Goal: Task Accomplishment & Management: Manage account settings

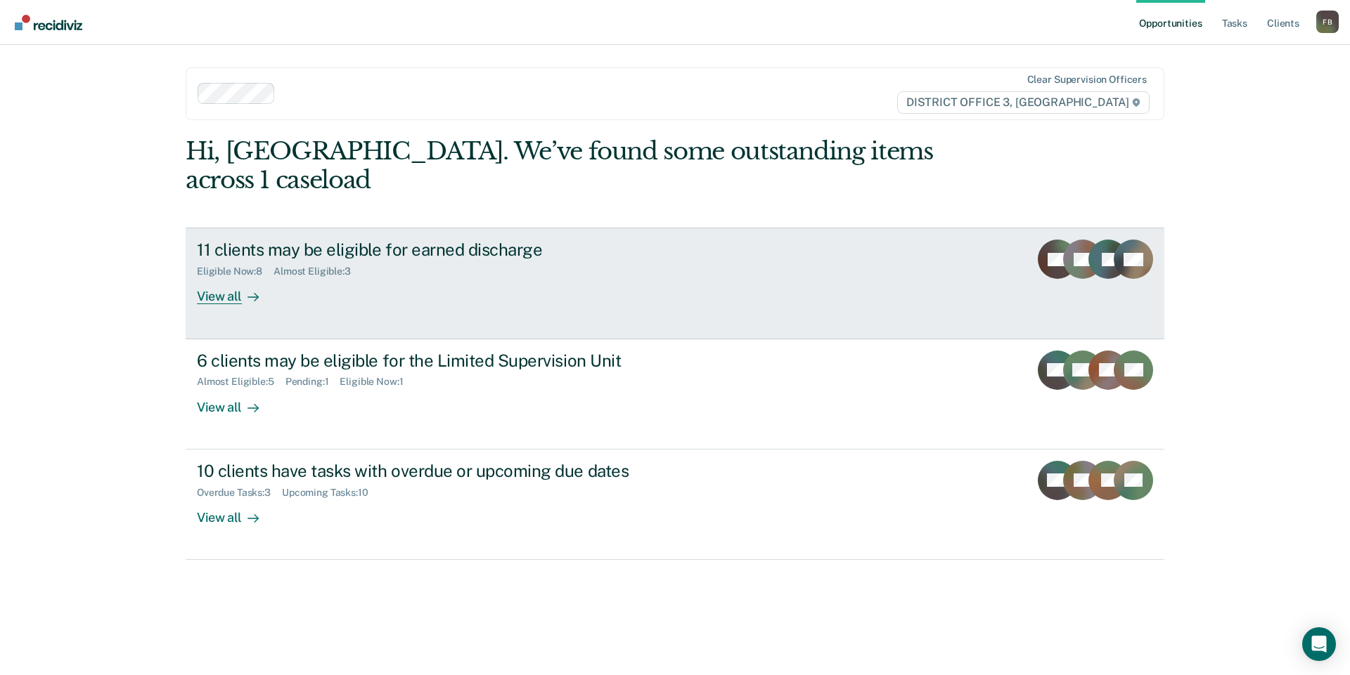
click at [391, 240] on div "11 clients may be eligible for earned discharge" at bounding box center [443, 250] width 493 height 20
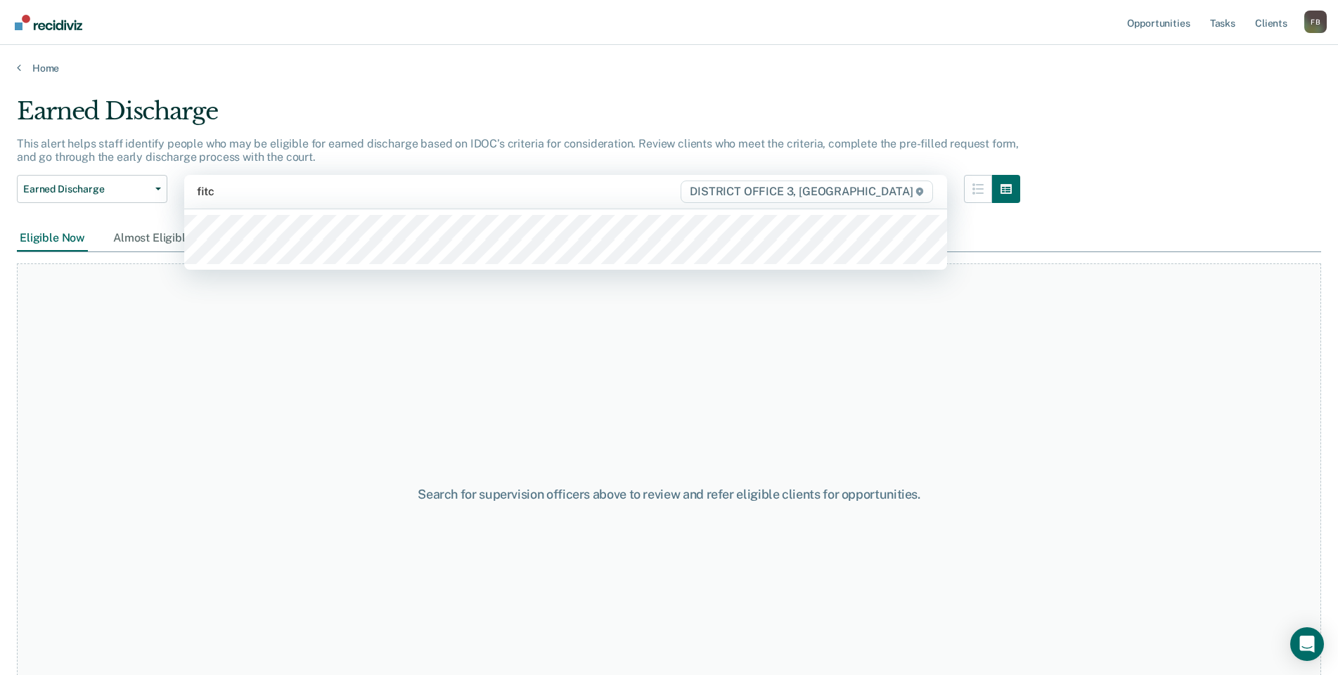
type input "fitch"
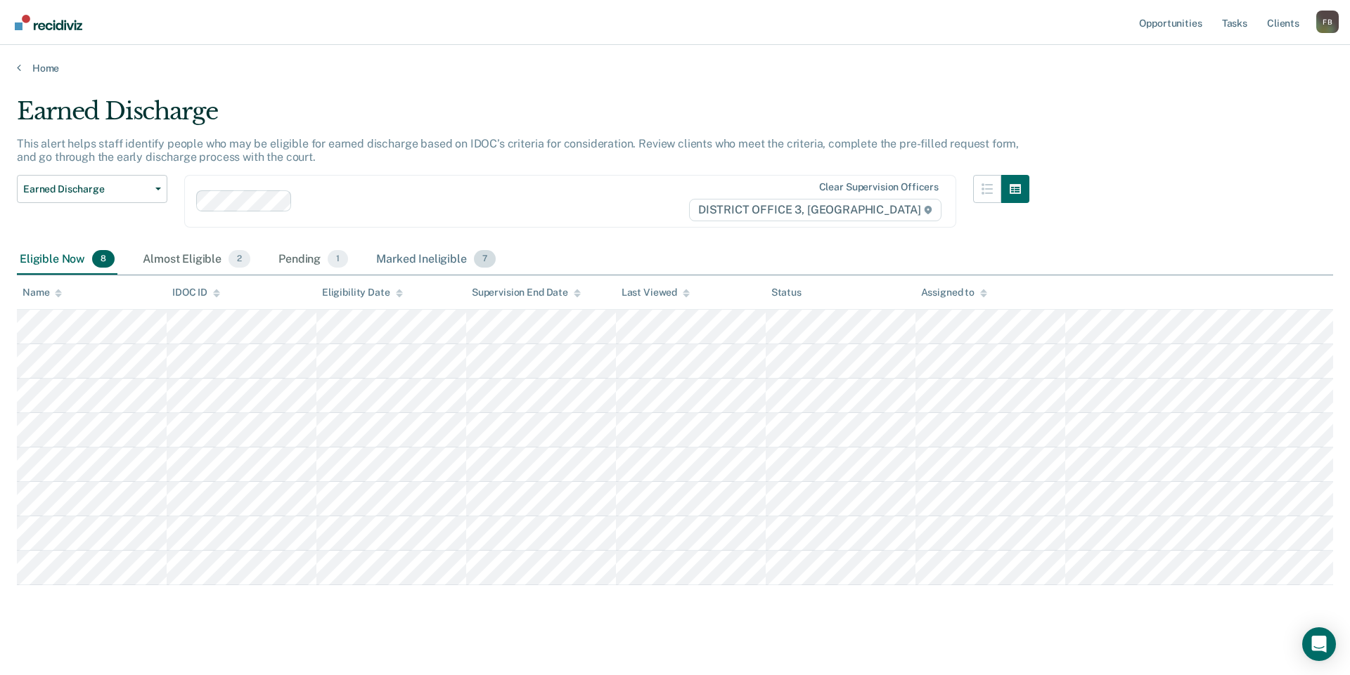
click at [426, 257] on div "Marked Ineligible 7" at bounding box center [435, 260] width 125 height 31
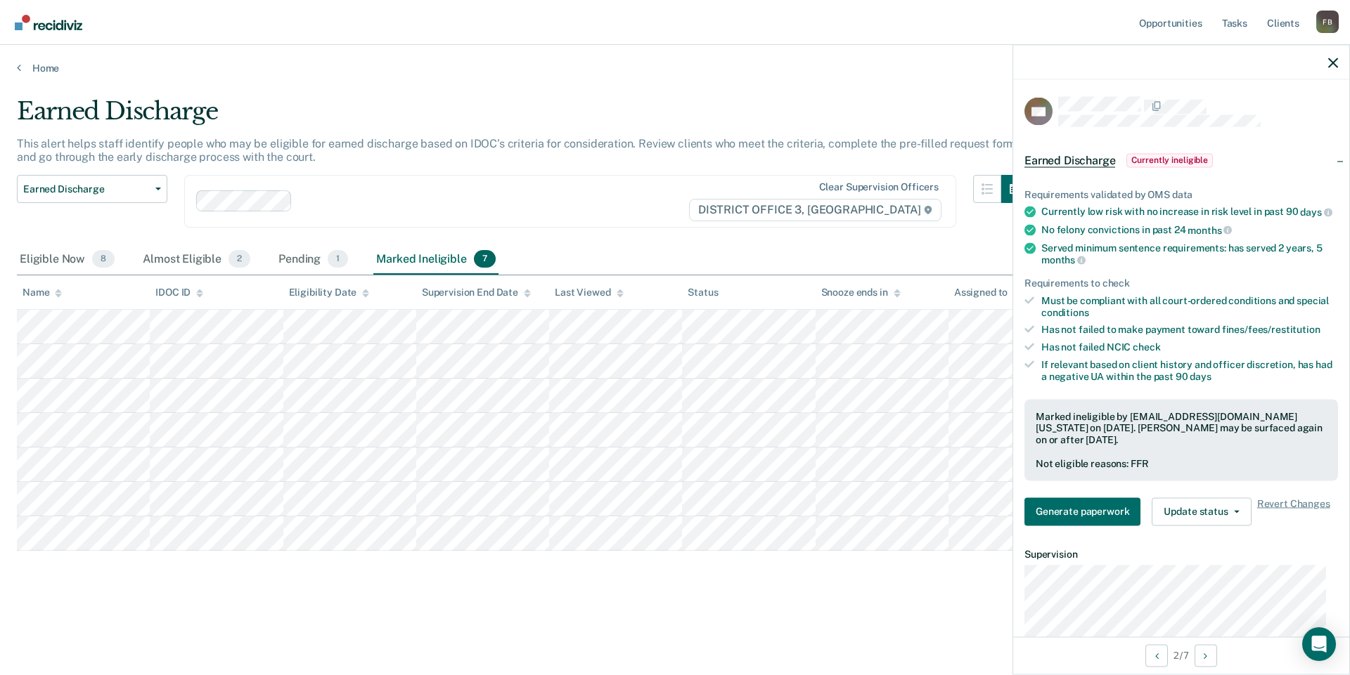
click at [1198, 157] on span "Currently ineligible" at bounding box center [1169, 160] width 86 height 14
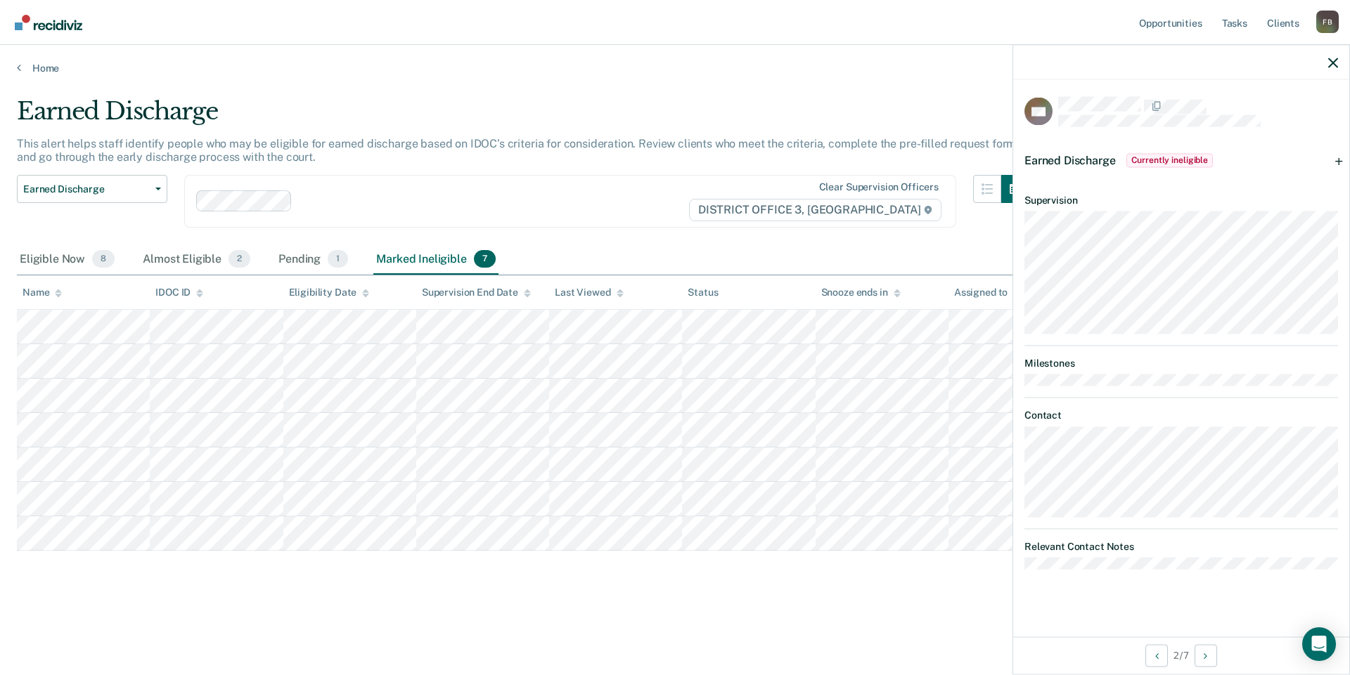
click at [1196, 160] on span "Currently ineligible" at bounding box center [1169, 160] width 86 height 14
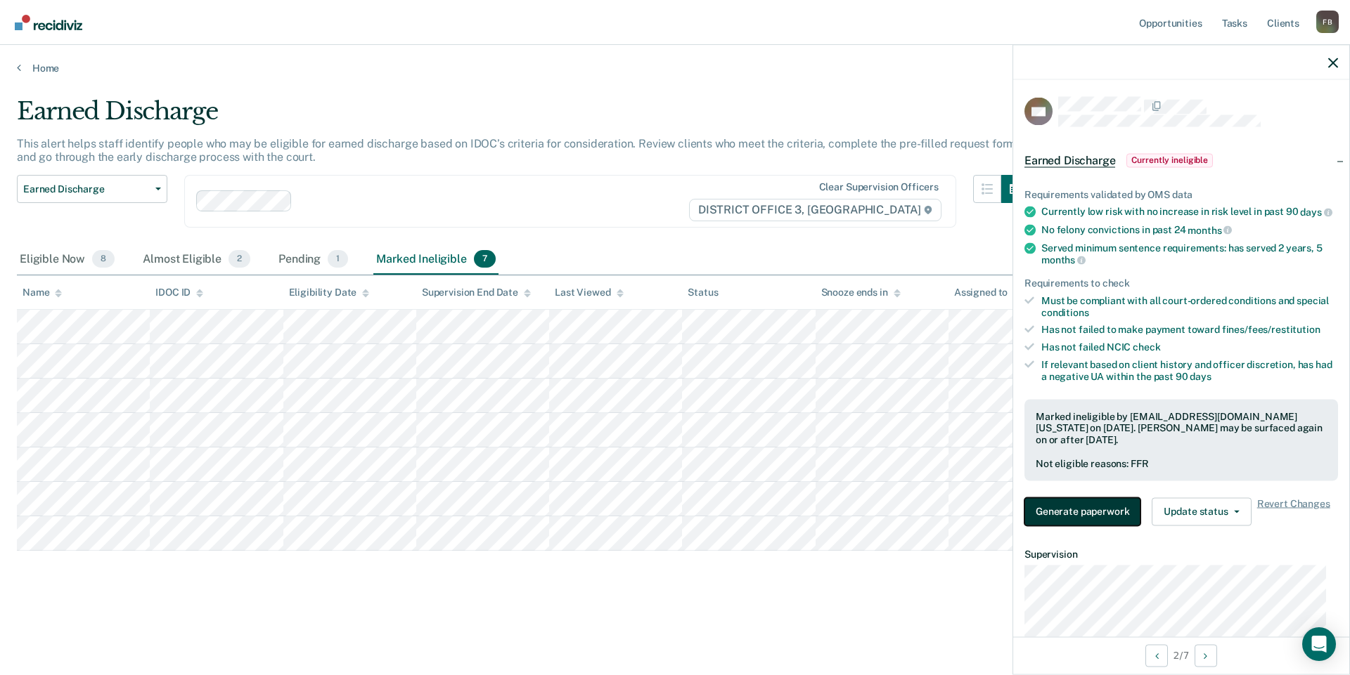
click at [1111, 517] on button "Generate paperwork" at bounding box center [1082, 512] width 116 height 28
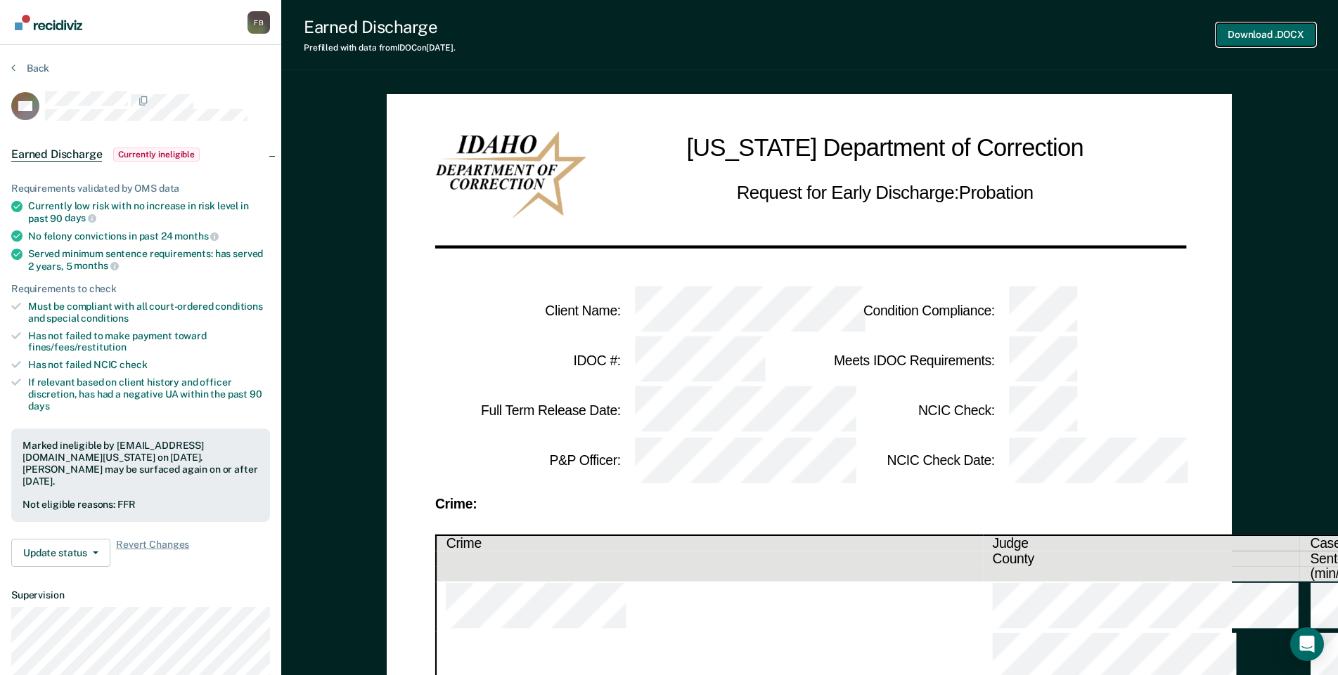
click at [1267, 36] on button "Download .DOCX" at bounding box center [1265, 34] width 99 height 23
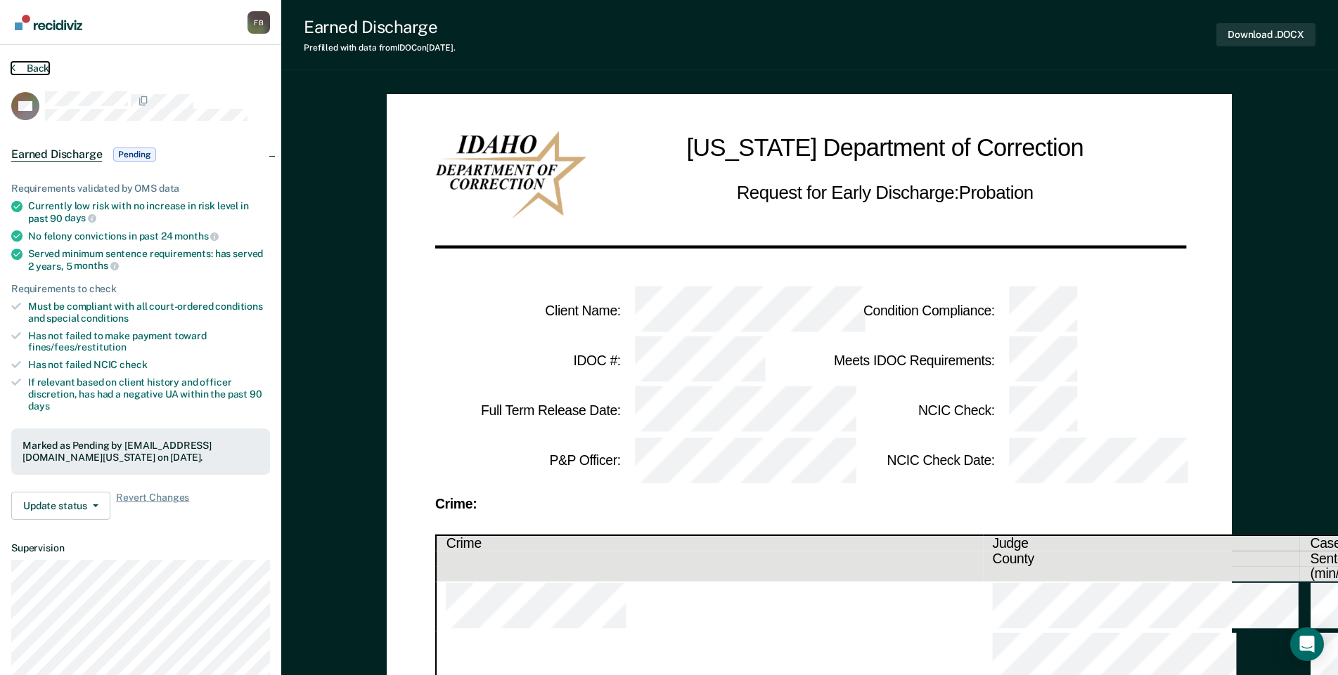
click at [32, 63] on button "Back" at bounding box center [30, 68] width 38 height 13
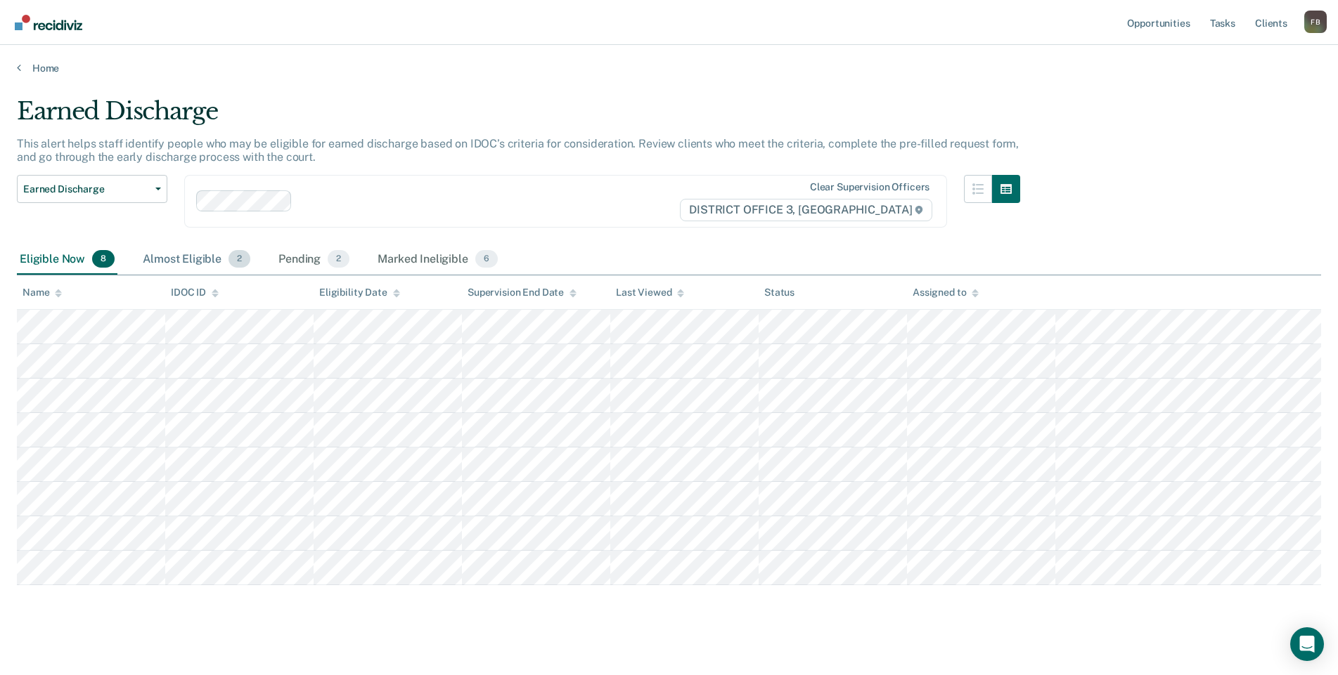
click at [200, 255] on div "Almost Eligible 2" at bounding box center [196, 260] width 113 height 31
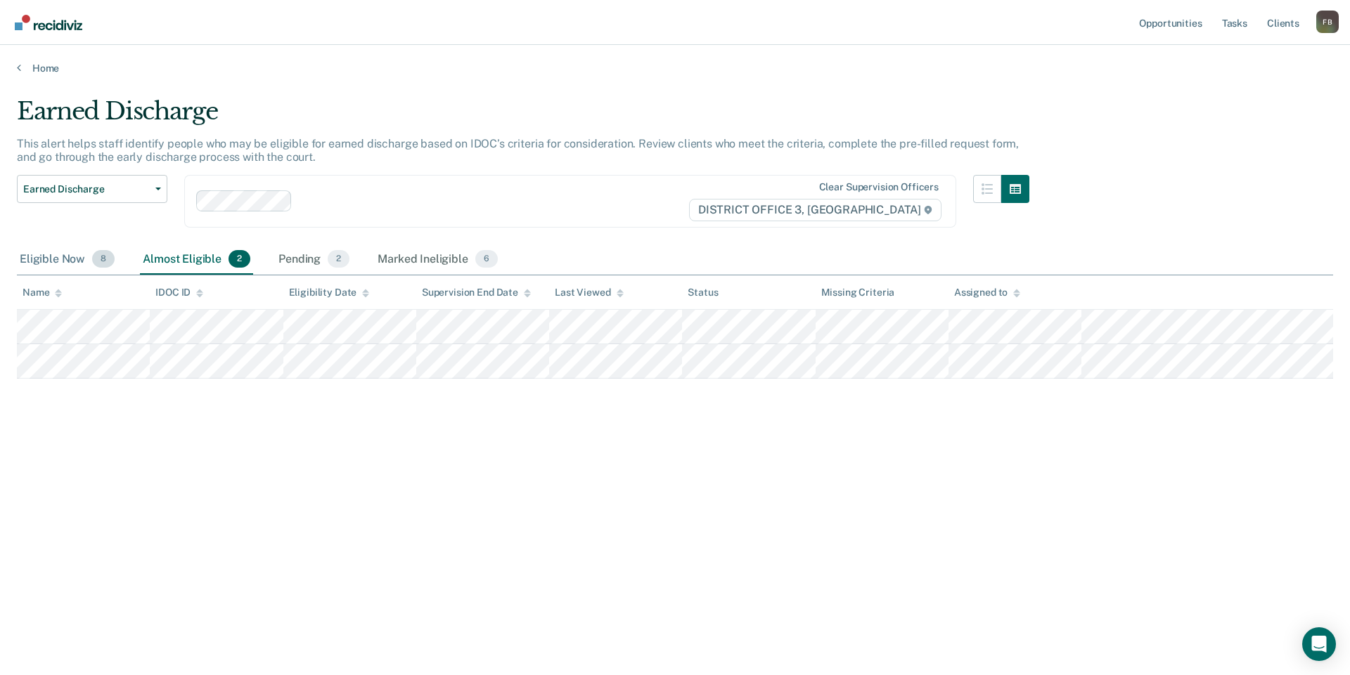
click at [67, 255] on div "Eligible Now 8" at bounding box center [67, 260] width 101 height 31
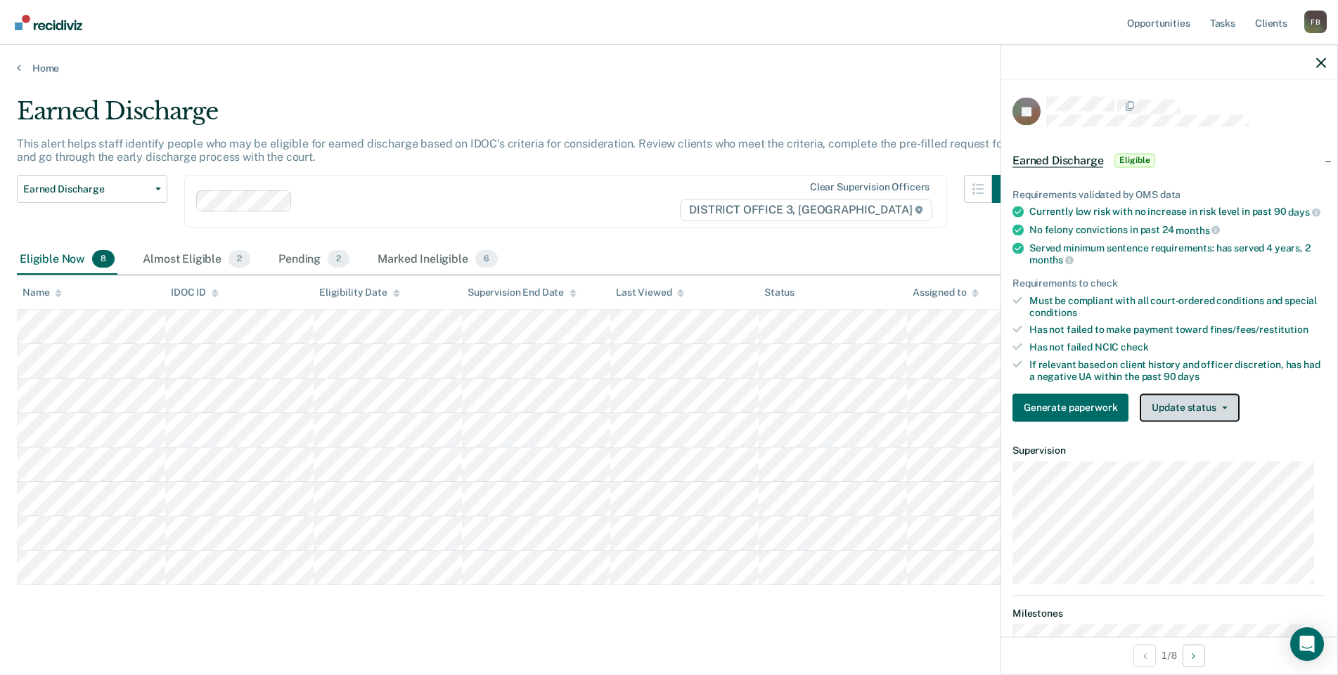
click at [1200, 407] on button "Update status" at bounding box center [1188, 408] width 99 height 28
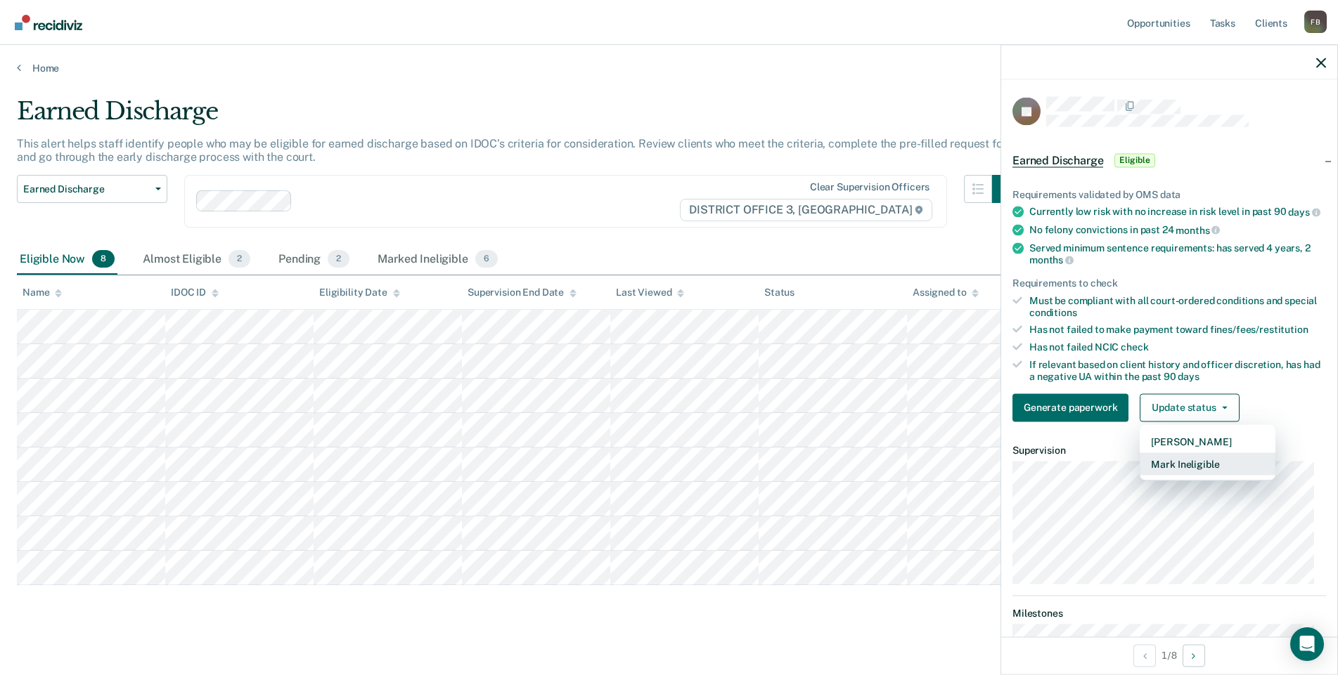
click at [1212, 475] on button "Mark Ineligible" at bounding box center [1207, 464] width 136 height 22
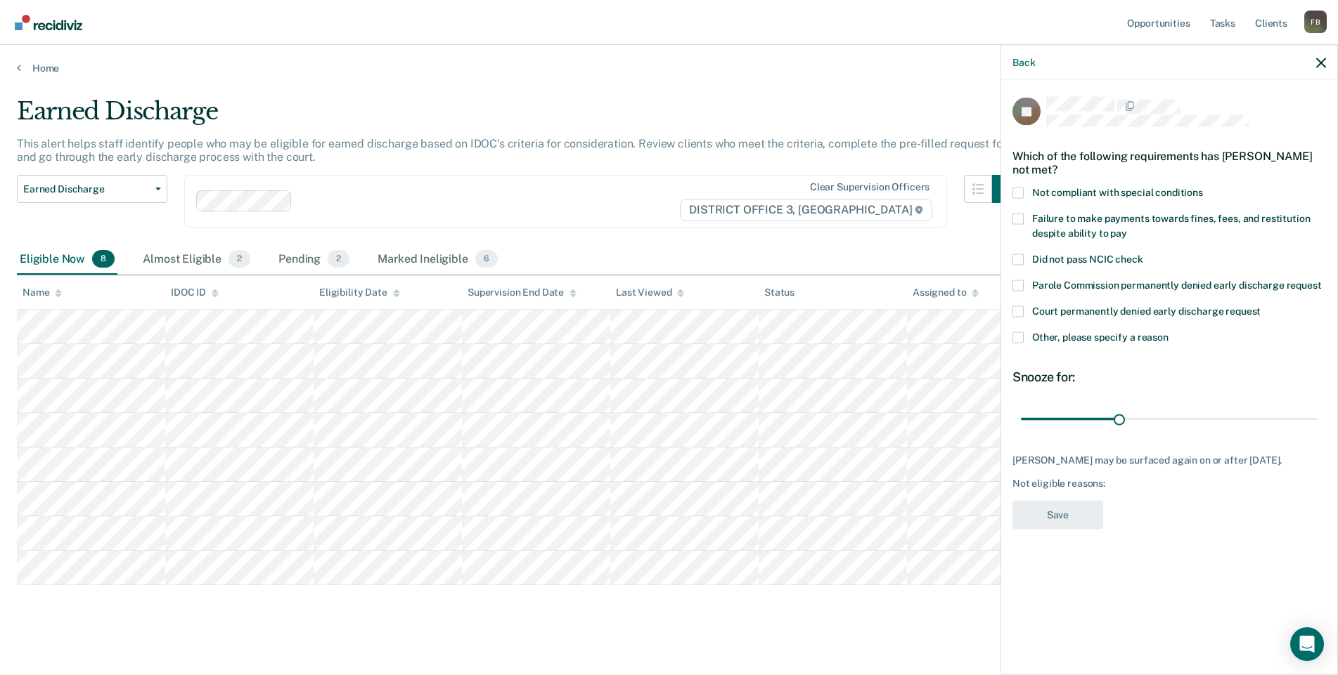
click at [1021, 189] on span at bounding box center [1017, 192] width 11 height 11
click at [1203, 187] on input "Not compliant with special conditions" at bounding box center [1203, 187] width 0 height 0
drag, startPoint x: 1120, startPoint y: 420, endPoint x: 1349, endPoint y: 419, distance: 229.1
type input "90"
click at [1317, 419] on input "range" at bounding box center [1169, 419] width 297 height 25
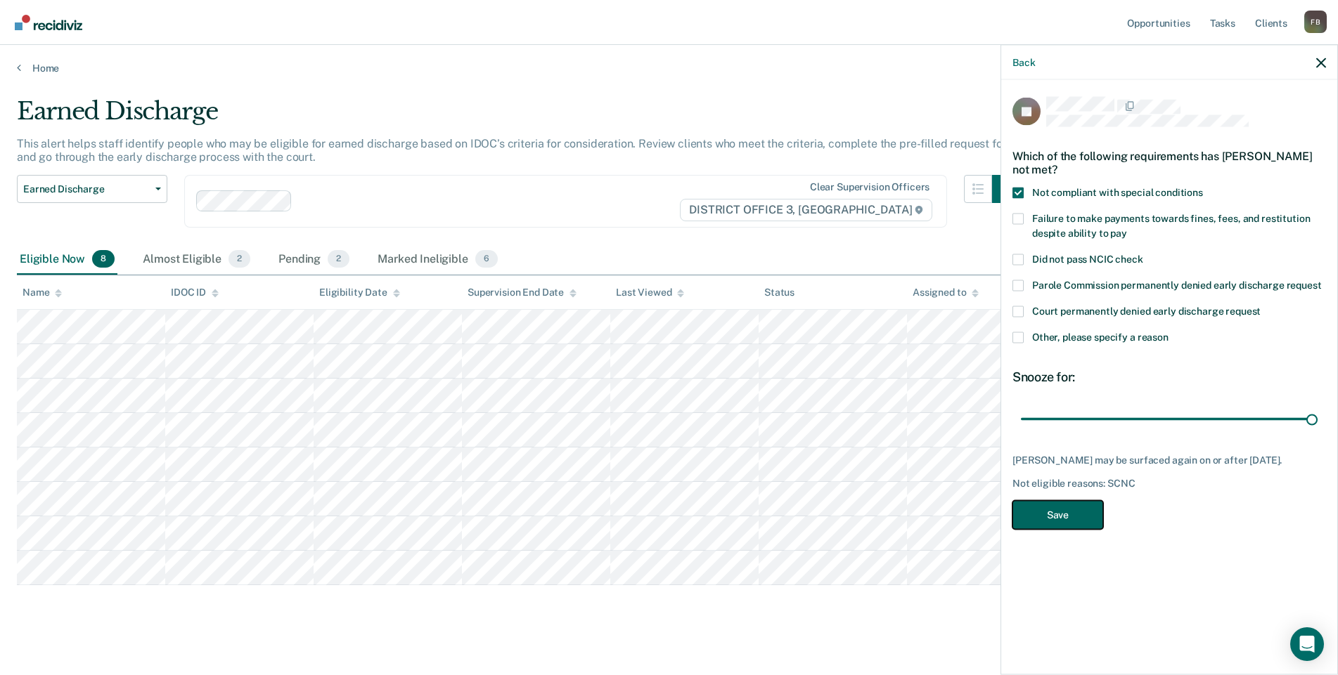
click at [1080, 507] on button "Save" at bounding box center [1057, 514] width 91 height 29
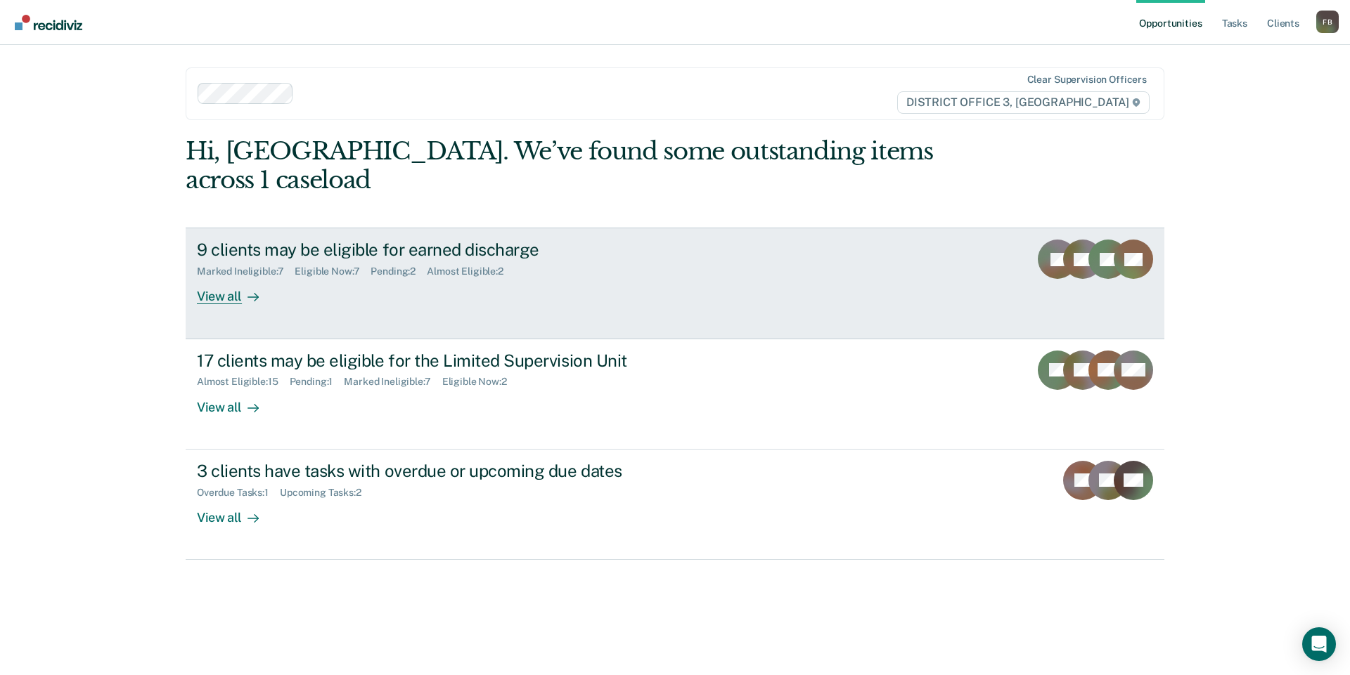
click at [405, 280] on link "9 clients may be eligible for earned discharge Marked Ineligible : 7 Eligible N…" at bounding box center [675, 283] width 978 height 111
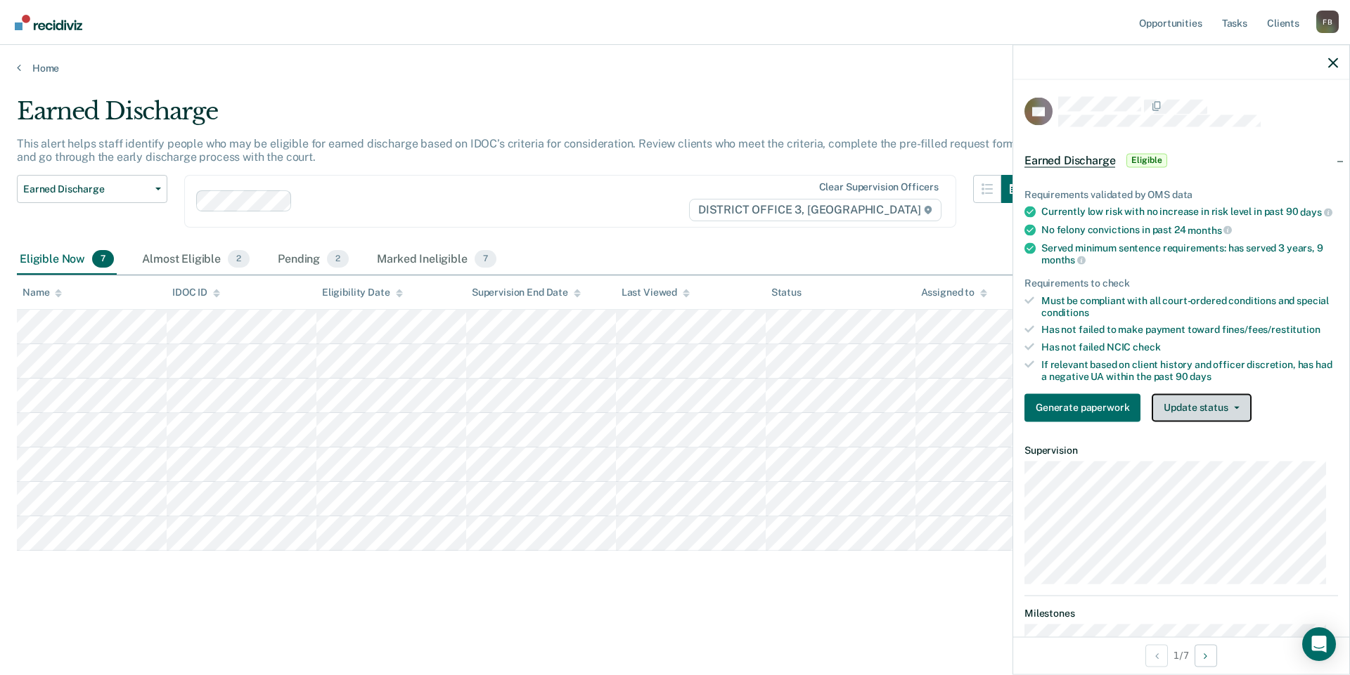
click at [1184, 417] on button "Update status" at bounding box center [1200, 408] width 99 height 28
click at [1225, 475] on button "Mark Ineligible" at bounding box center [1219, 464] width 136 height 22
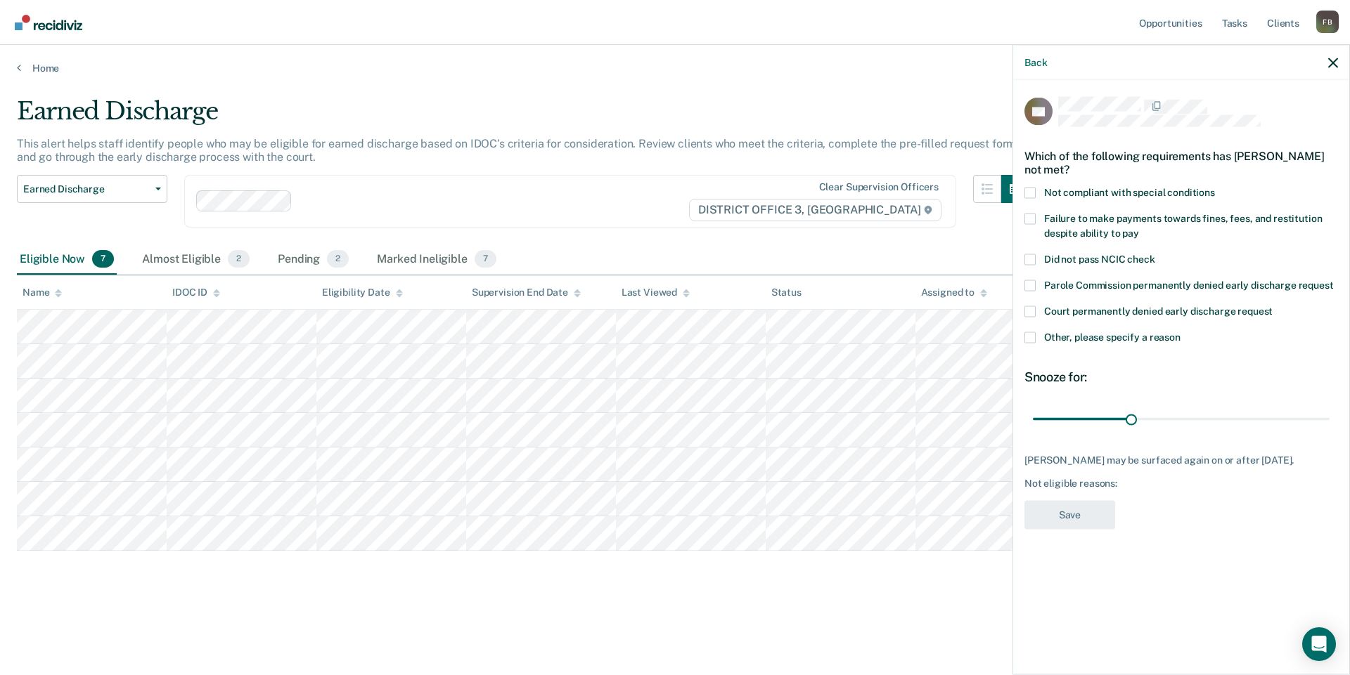
click at [1024, 340] on span at bounding box center [1029, 337] width 11 height 11
click at [1180, 332] on input "Other, please specify a reason" at bounding box center [1180, 332] width 0 height 0
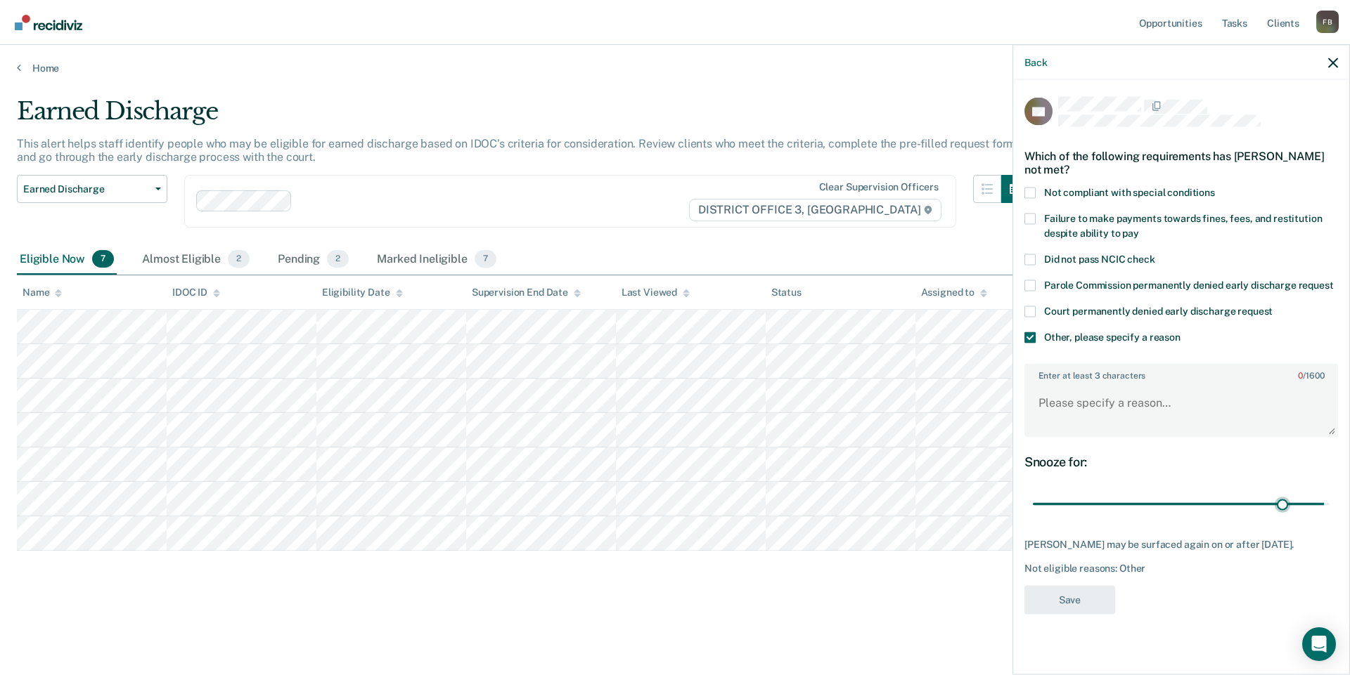
drag, startPoint x: 1349, startPoint y: 526, endPoint x: 1275, endPoint y: 553, distance: 78.7
type input "77"
click at [1281, 550] on div "RB Which of the following requirements has Richard Brown not met? Not compliant…" at bounding box center [1180, 360] width 313 height 526
click at [1033, 192] on span at bounding box center [1029, 192] width 11 height 11
click at [1215, 187] on input "Not compliant with special conditions" at bounding box center [1215, 187] width 0 height 0
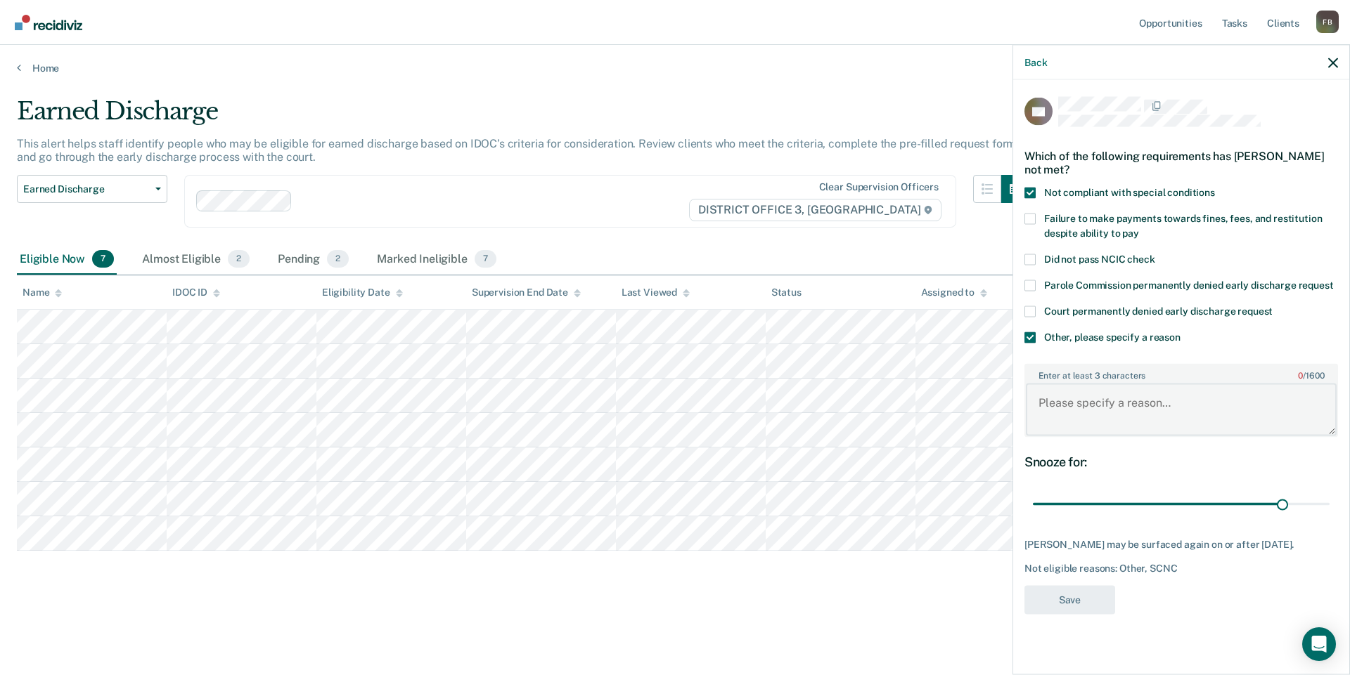
click at [1139, 415] on textarea "Enter at least 3 characters 0 / 1600" at bounding box center [1180, 410] width 311 height 52
type textarea "Recent drug use."
drag, startPoint x: 1286, startPoint y: 504, endPoint x: 1349, endPoint y: 510, distance: 63.5
type input "90"
click at [1329, 510] on input "range" at bounding box center [1181, 504] width 297 height 25
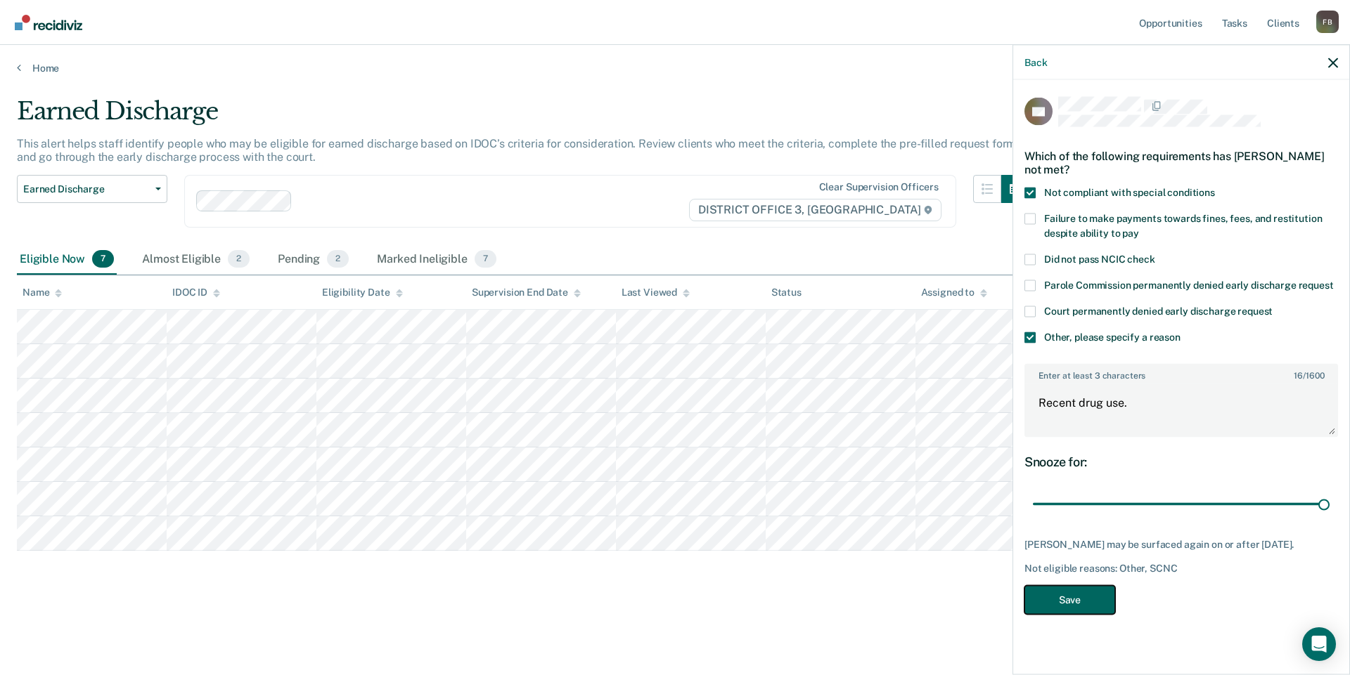
click at [1061, 602] on button "Save" at bounding box center [1069, 599] width 91 height 29
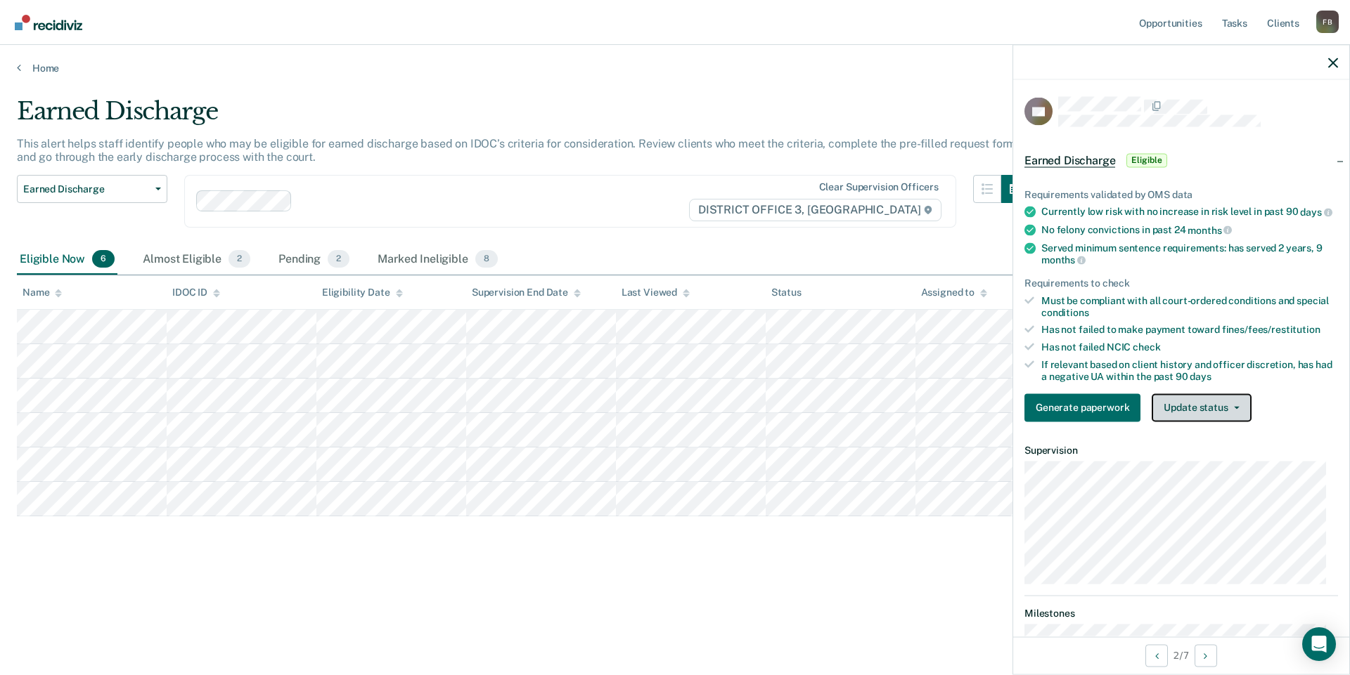
click at [1226, 422] on button "Update status" at bounding box center [1200, 408] width 99 height 28
click at [1216, 475] on button "Mark Ineligible" at bounding box center [1219, 464] width 136 height 22
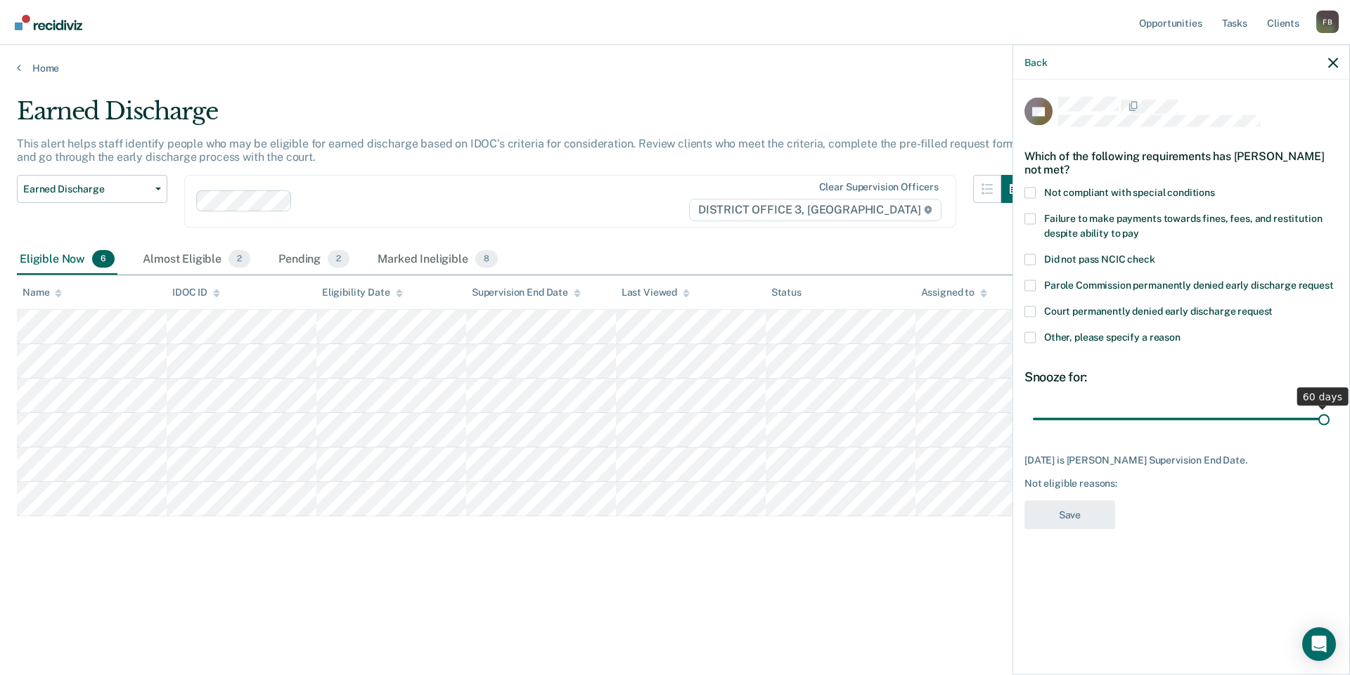
drag, startPoint x: 1178, startPoint y: 407, endPoint x: 1349, endPoint y: 417, distance: 171.1
type input "60"
click at [1329, 417] on input "range" at bounding box center [1181, 419] width 297 height 25
click at [1035, 332] on label "Other, please specify a reason" at bounding box center [1180, 339] width 313 height 15
click at [1180, 332] on input "Other, please specify a reason" at bounding box center [1180, 332] width 0 height 0
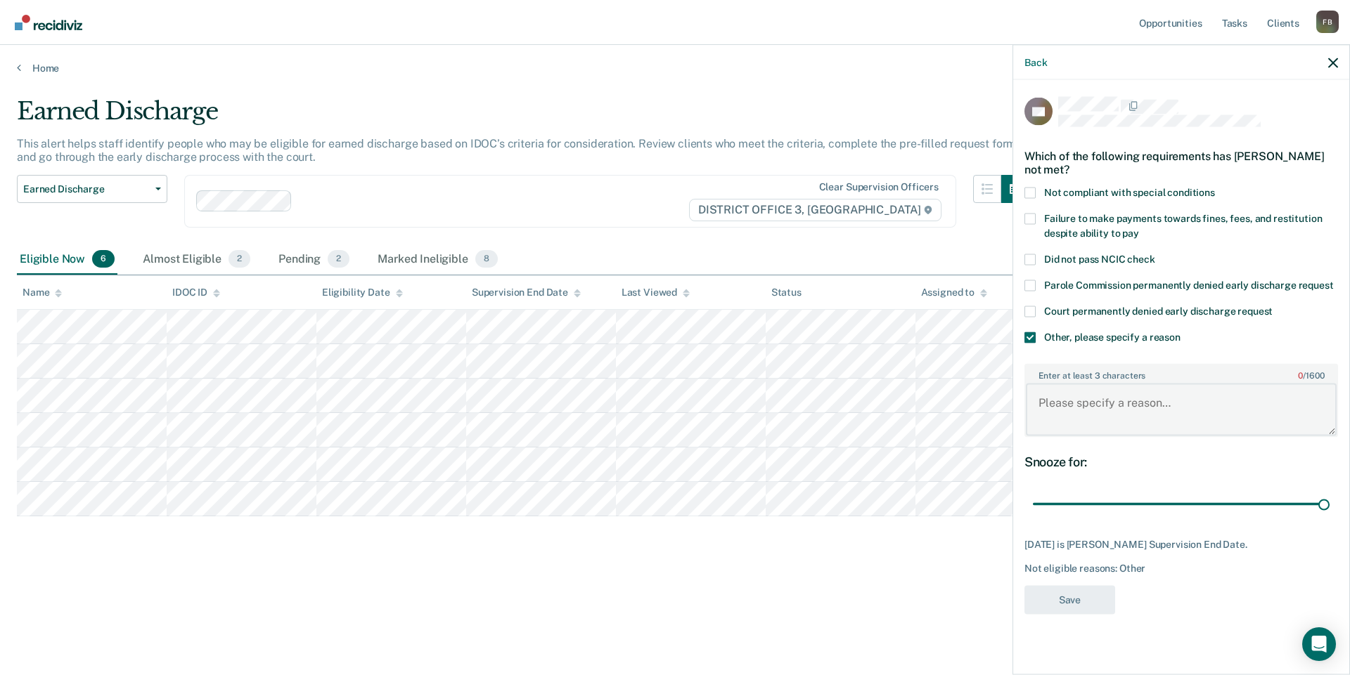
click at [1061, 384] on textarea "Enter at least 3 characters 0 / 1600" at bounding box center [1180, 410] width 311 height 52
type textarea "MJ use within past 2 months."
click at [1084, 590] on button "Save" at bounding box center [1069, 599] width 91 height 29
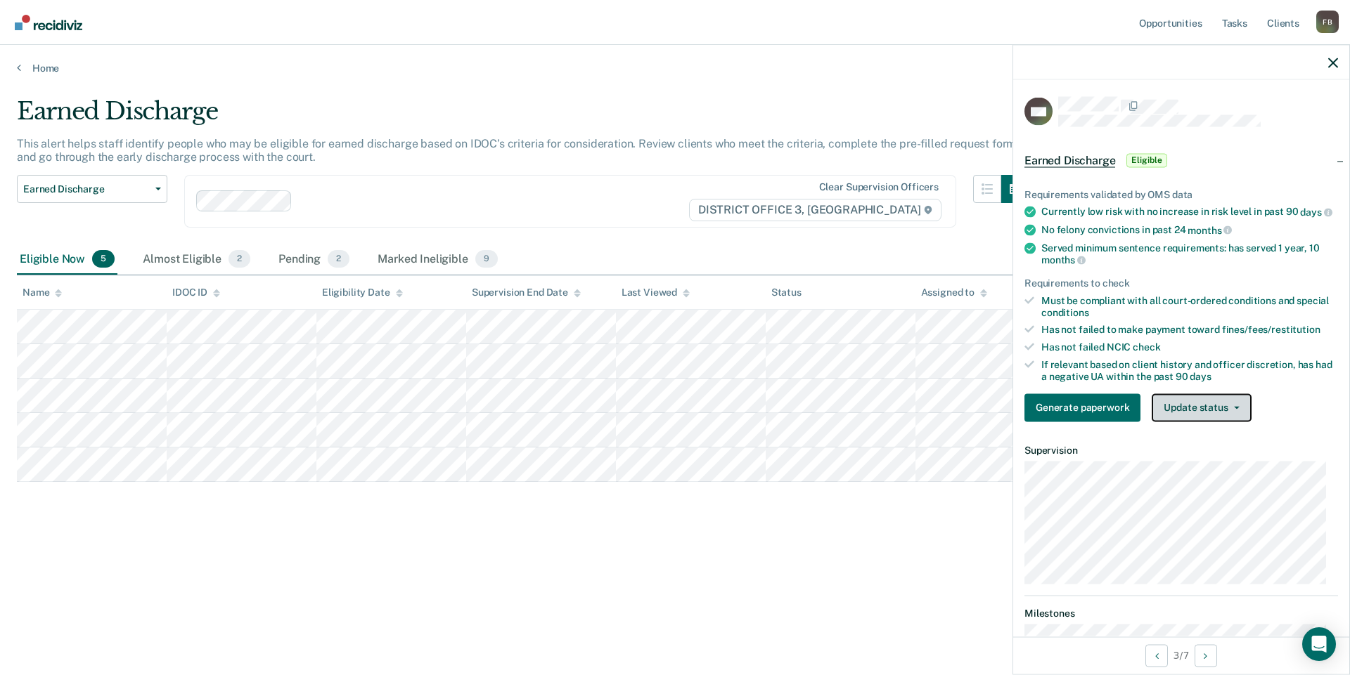
click at [1224, 421] on button "Update status" at bounding box center [1200, 408] width 99 height 28
click at [1215, 475] on button "Mark Ineligible" at bounding box center [1219, 464] width 136 height 22
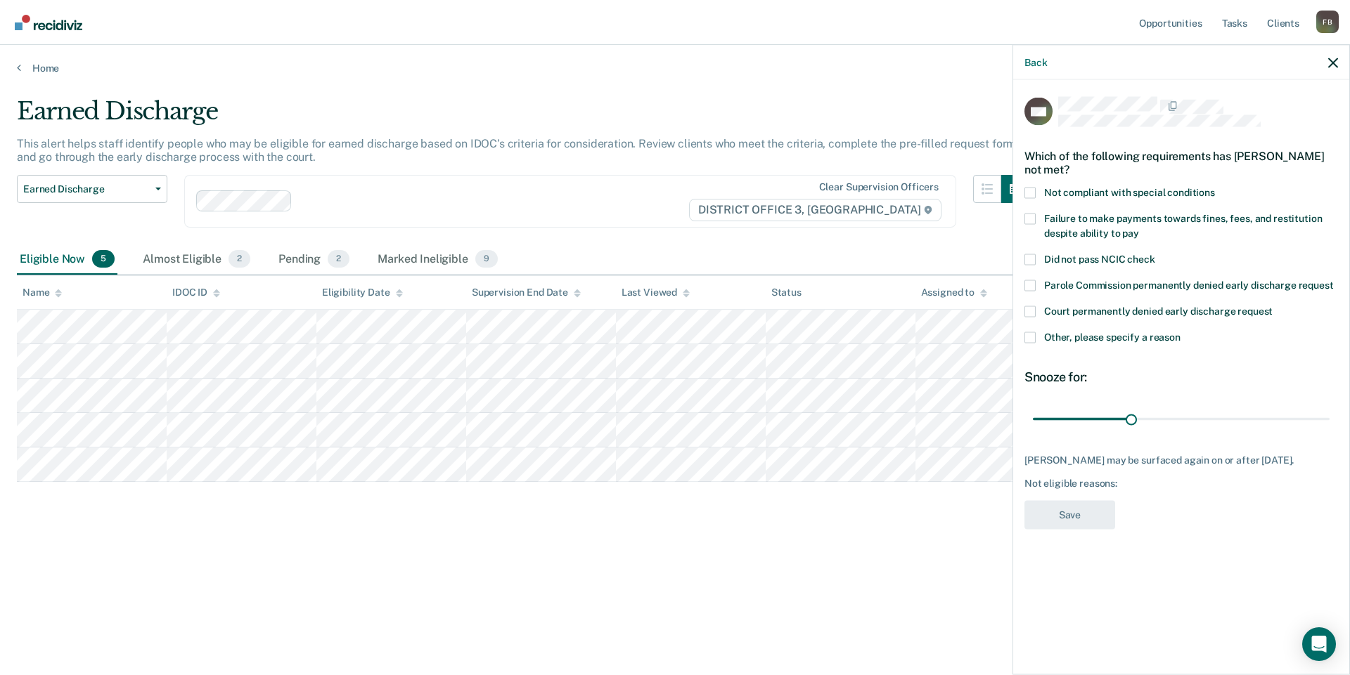
click at [1028, 189] on span at bounding box center [1029, 192] width 11 height 11
click at [1215, 187] on input "Not compliant with special conditions" at bounding box center [1215, 187] width 0 height 0
click at [1023, 224] on div "BW Which of the following requirements has Brandon Williams not met? Not compli…" at bounding box center [1181, 376] width 336 height 592
click at [1028, 216] on span at bounding box center [1029, 218] width 11 height 11
click at [1139, 228] on input "Failure to make payments towards fines, fees, and restitution despite ability t…" at bounding box center [1139, 228] width 0 height 0
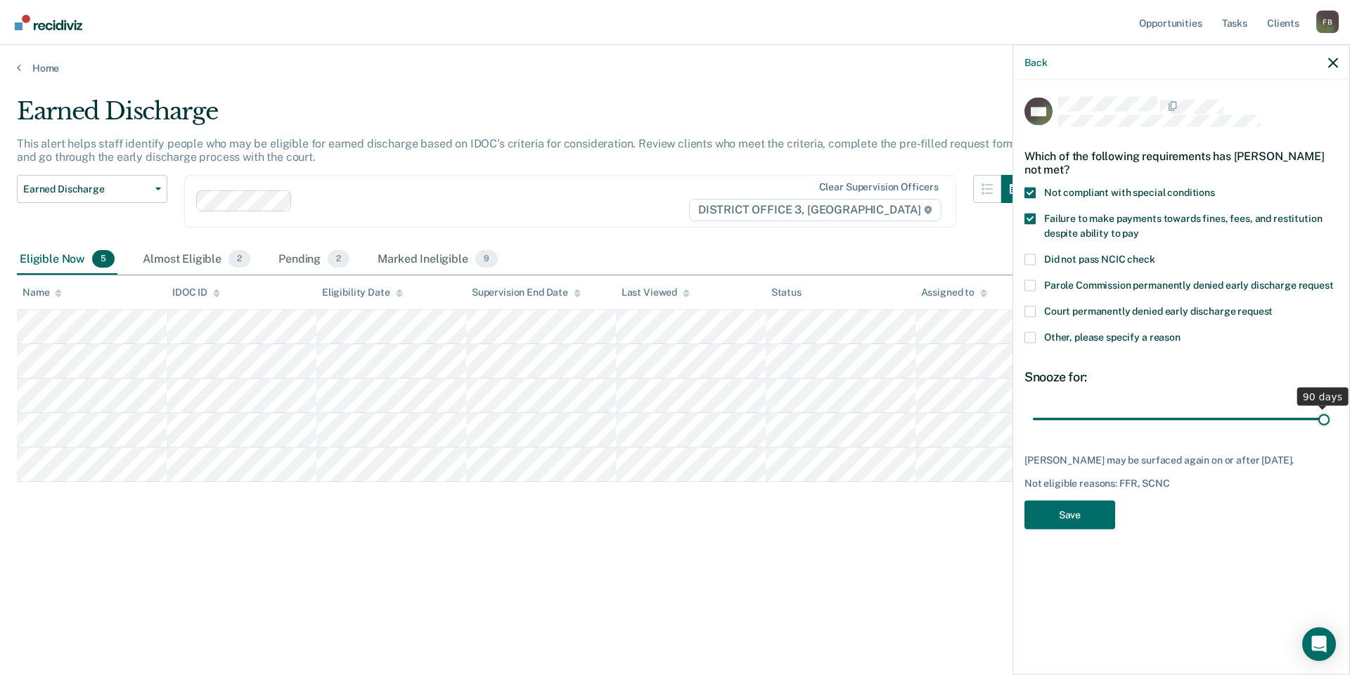
drag, startPoint x: 1130, startPoint y: 421, endPoint x: 1349, endPoint y: 422, distance: 219.3
type input "90"
click at [1329, 422] on input "range" at bounding box center [1181, 419] width 297 height 25
click at [1081, 529] on button "Save" at bounding box center [1069, 514] width 91 height 29
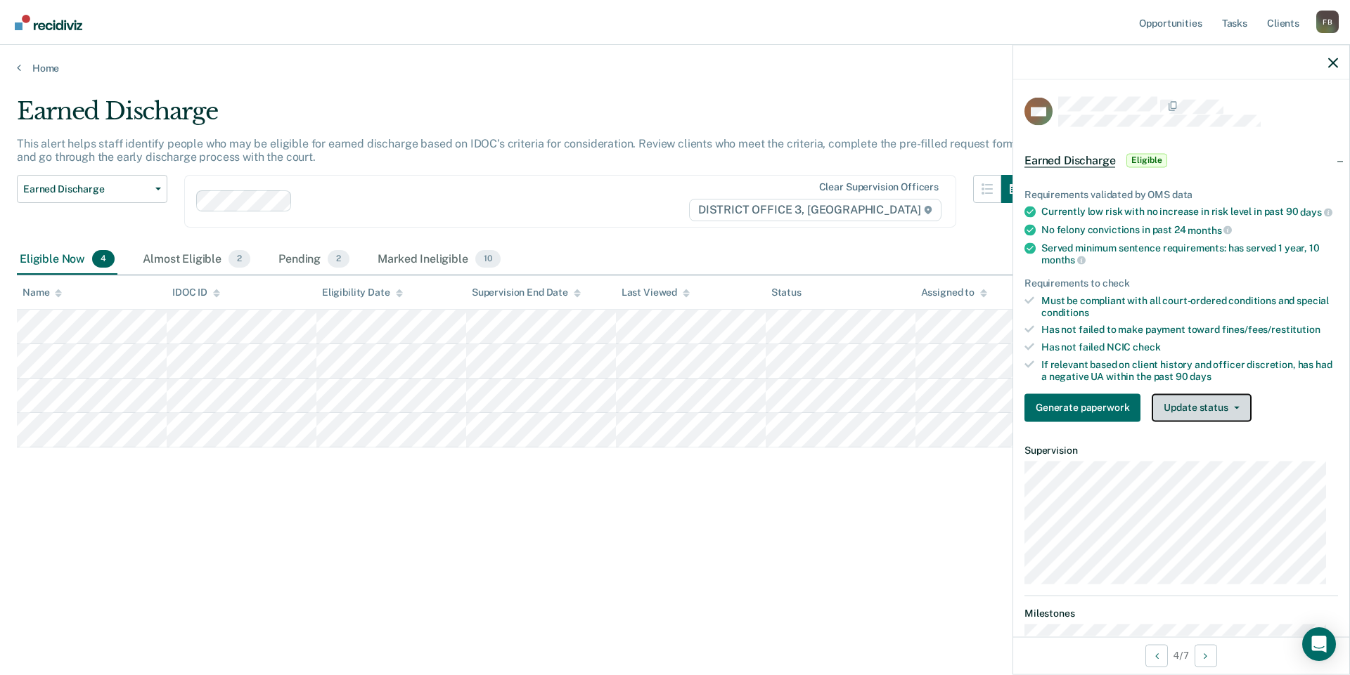
click at [1191, 412] on button "Update status" at bounding box center [1200, 408] width 99 height 28
click at [1196, 475] on button "Mark Ineligible" at bounding box center [1219, 464] width 136 height 22
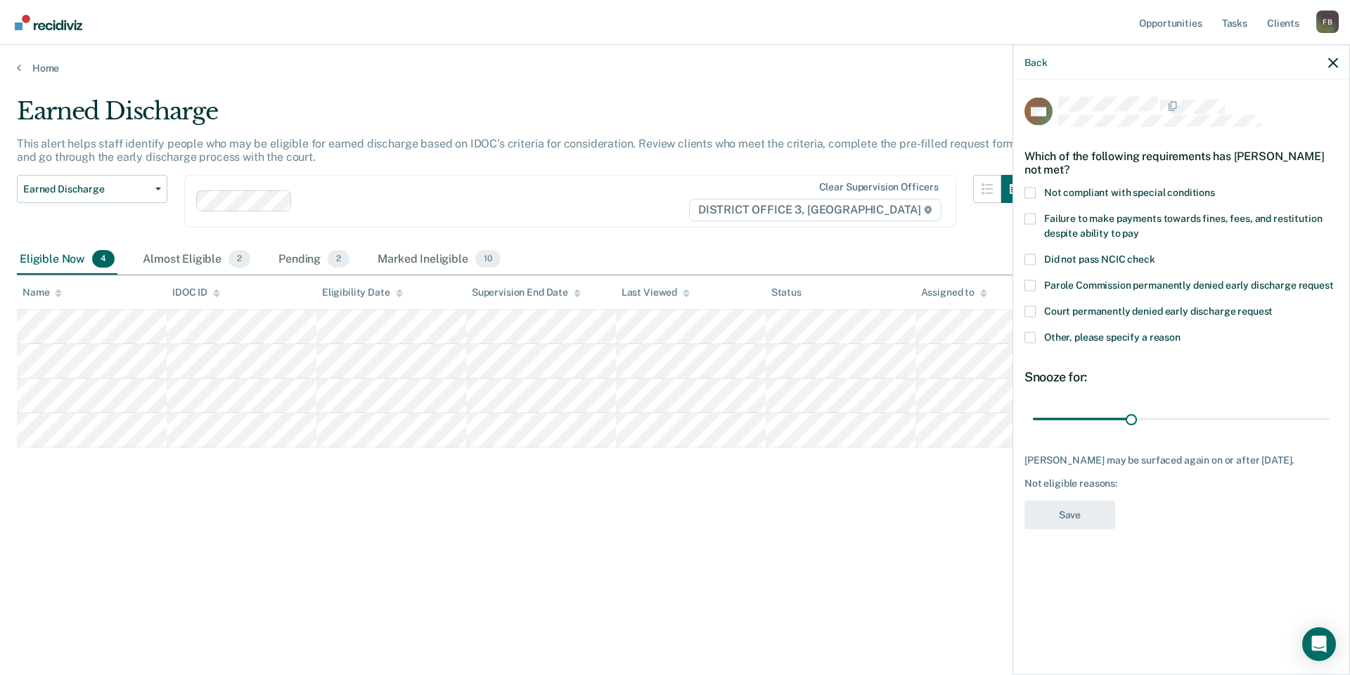
click at [1035, 216] on label "Failure to make payments towards fines, fees, and restitution despite ability t…" at bounding box center [1180, 228] width 313 height 30
click at [1139, 228] on input "Failure to make payments towards fines, fees, and restitution despite ability t…" at bounding box center [1139, 228] width 0 height 0
drag, startPoint x: 1164, startPoint y: 426, endPoint x: 1349, endPoint y: 452, distance: 186.7
type input "90"
click at [1329, 432] on input "range" at bounding box center [1181, 419] width 297 height 25
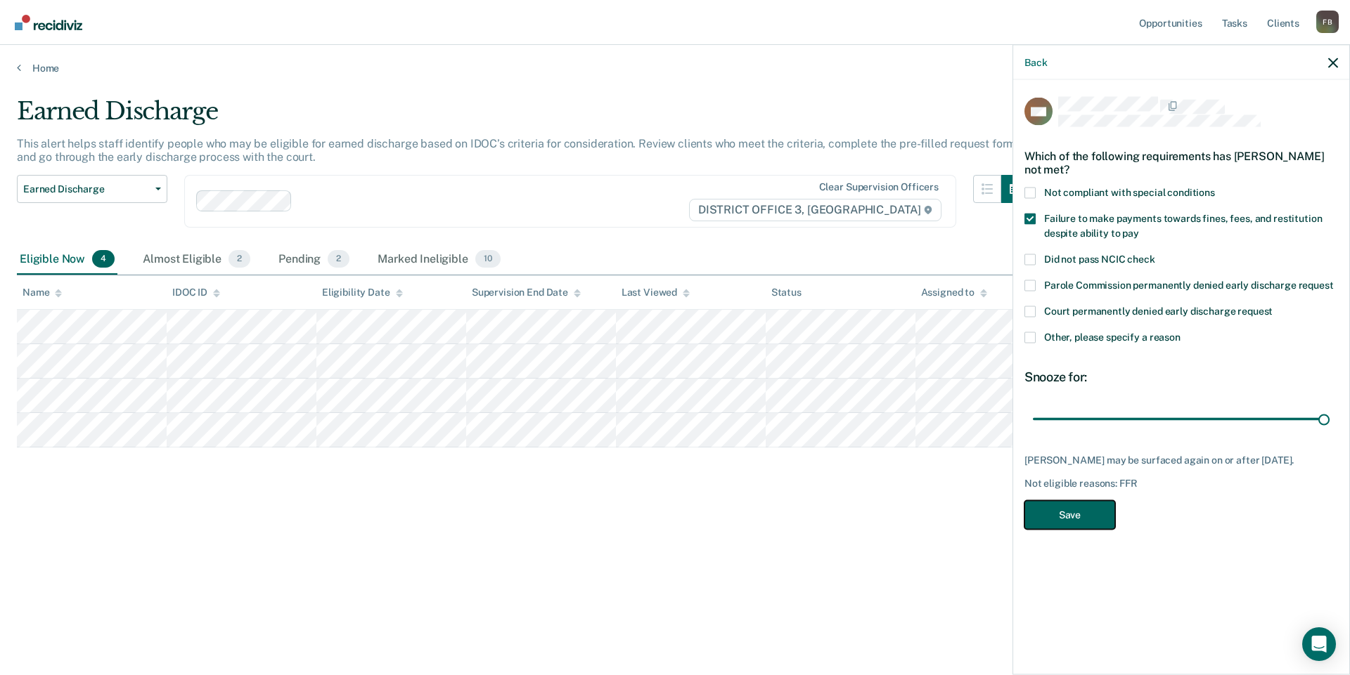
click at [1085, 524] on button "Save" at bounding box center [1069, 514] width 91 height 29
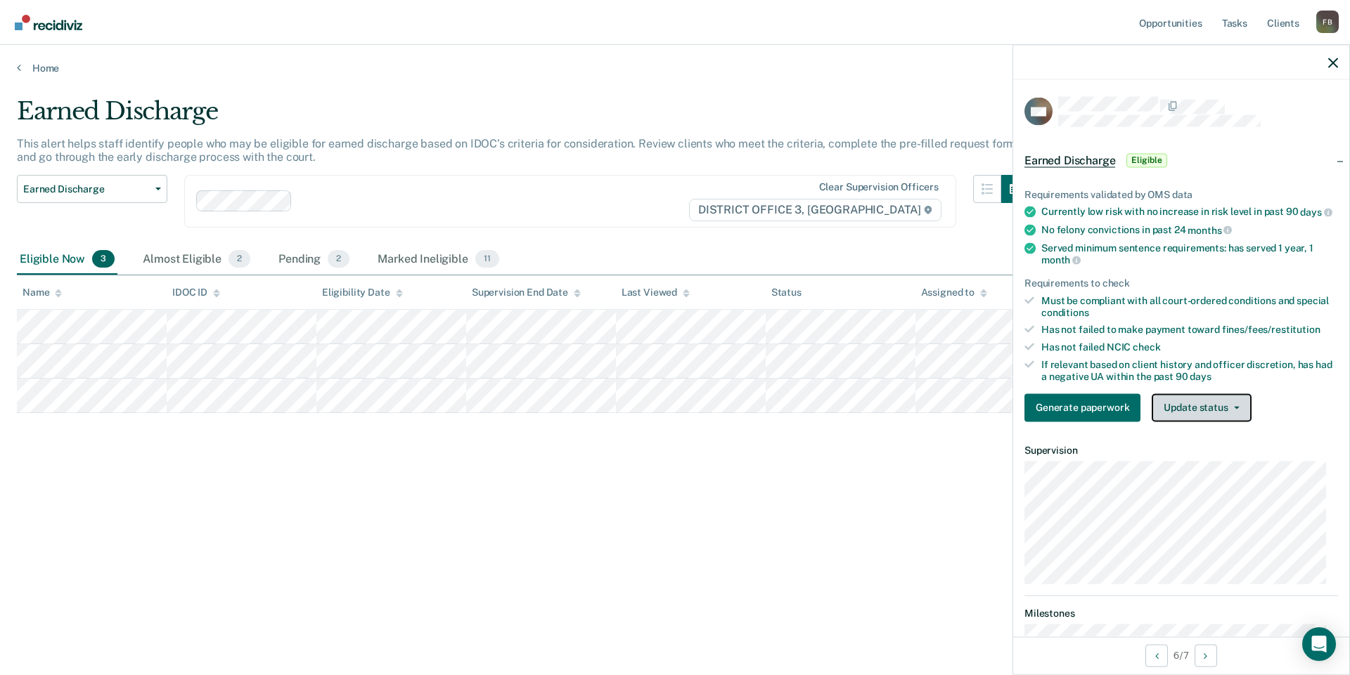
click at [1212, 417] on button "Update status" at bounding box center [1200, 408] width 99 height 28
click at [1205, 474] on button "Mark Ineligible" at bounding box center [1219, 464] width 136 height 22
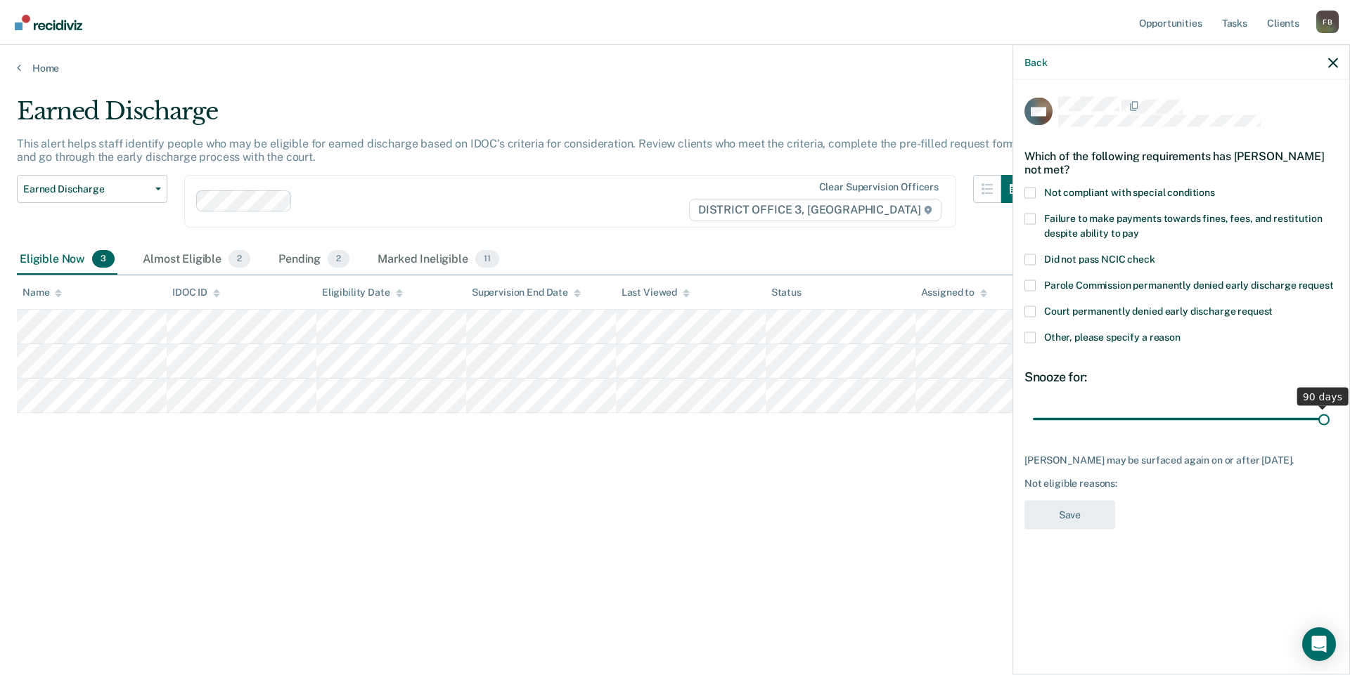
drag, startPoint x: 1132, startPoint y: 406, endPoint x: 1349, endPoint y: 416, distance: 217.4
type input "90"
click at [1329, 416] on input "range" at bounding box center [1181, 419] width 297 height 25
click at [1025, 332] on span at bounding box center [1029, 337] width 11 height 11
click at [1180, 332] on input "Other, please specify a reason" at bounding box center [1180, 332] width 0 height 0
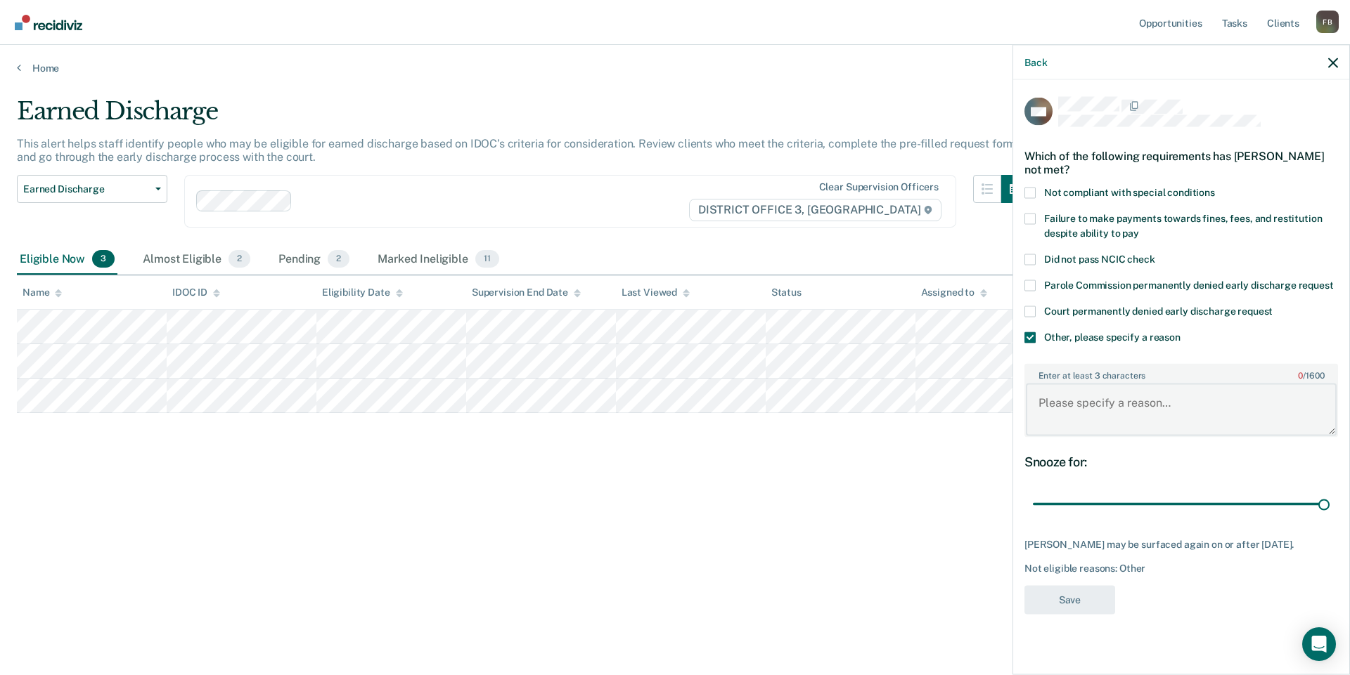
click at [1094, 384] on textarea "Enter at least 3 characters 0 / 1600" at bounding box center [1180, 410] width 311 height 52
type textarea "concerns of non compliance."
click at [1070, 585] on button "Save" at bounding box center [1069, 599] width 91 height 29
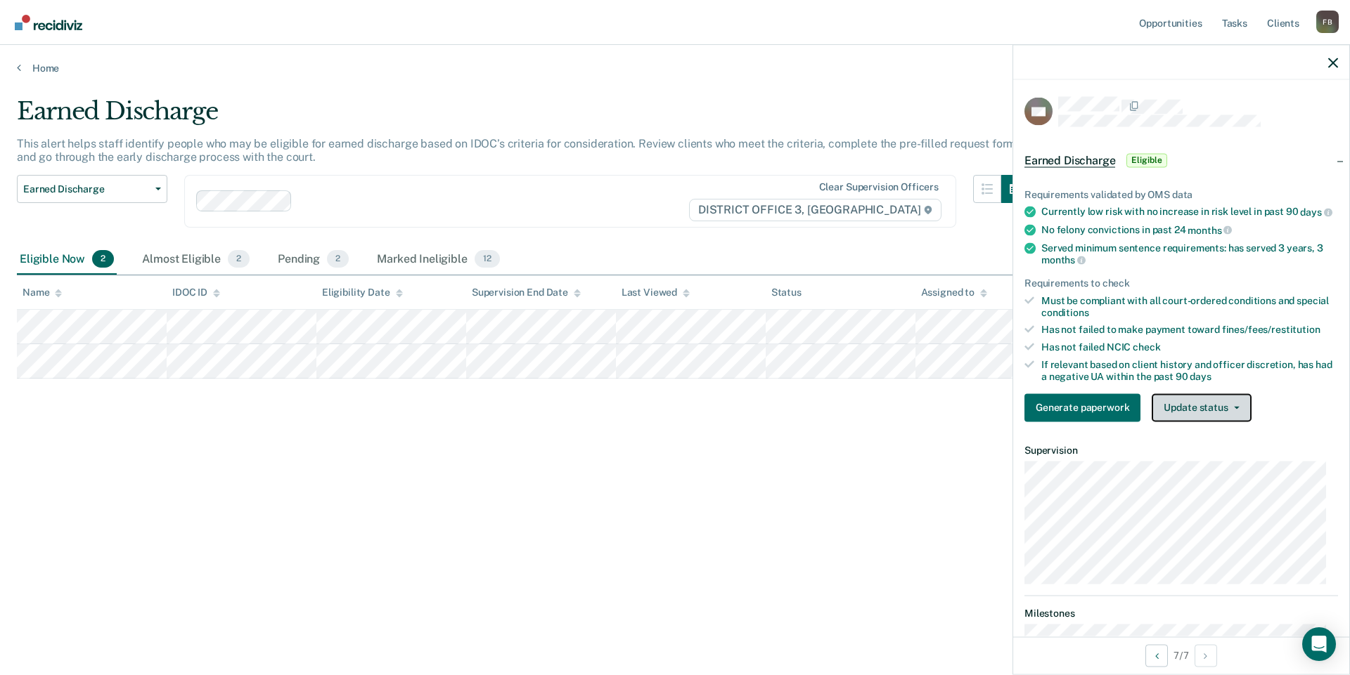
click at [1213, 413] on button "Update status" at bounding box center [1200, 408] width 99 height 28
click at [1210, 472] on button "Mark Ineligible" at bounding box center [1219, 464] width 136 height 22
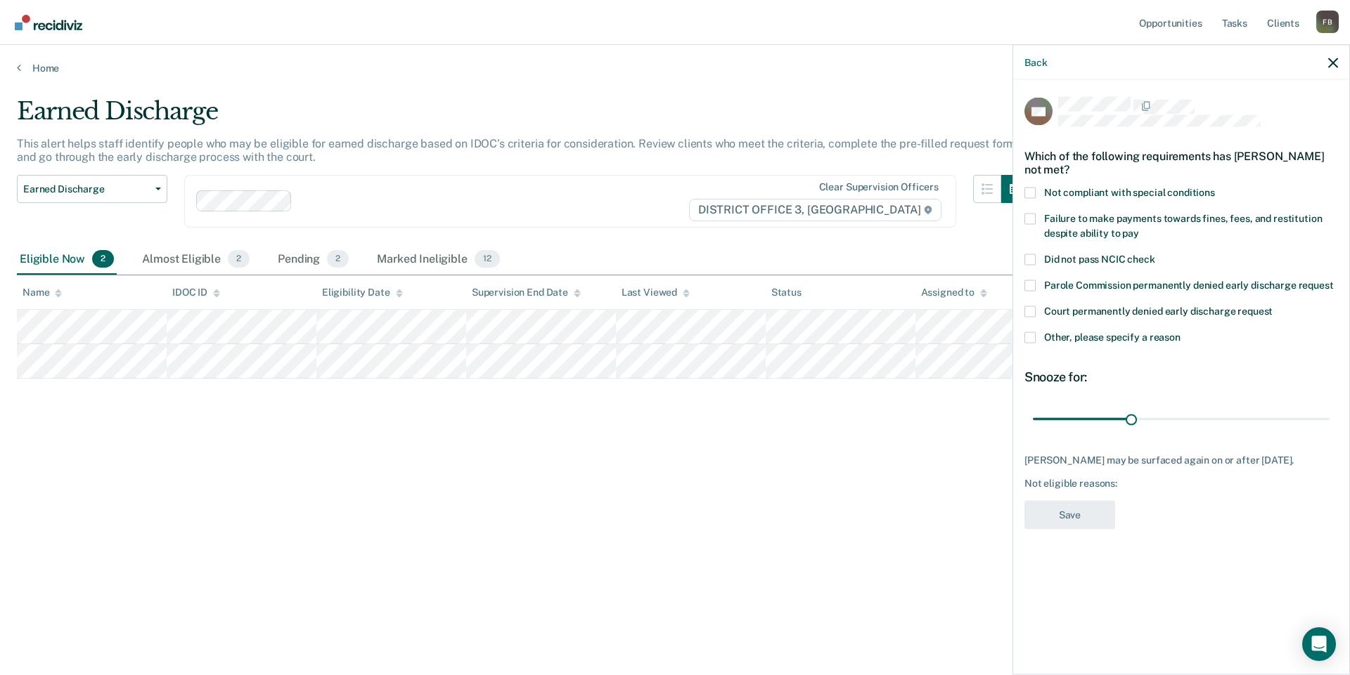
click at [1031, 216] on span at bounding box center [1029, 218] width 11 height 11
click at [1139, 228] on input "Failure to make payments towards fines, fees, and restitution despite ability t…" at bounding box center [1139, 228] width 0 height 0
drag, startPoint x: 1127, startPoint y: 420, endPoint x: 1349, endPoint y: 434, distance: 221.9
type input "90"
click at [1329, 432] on input "range" at bounding box center [1181, 419] width 297 height 25
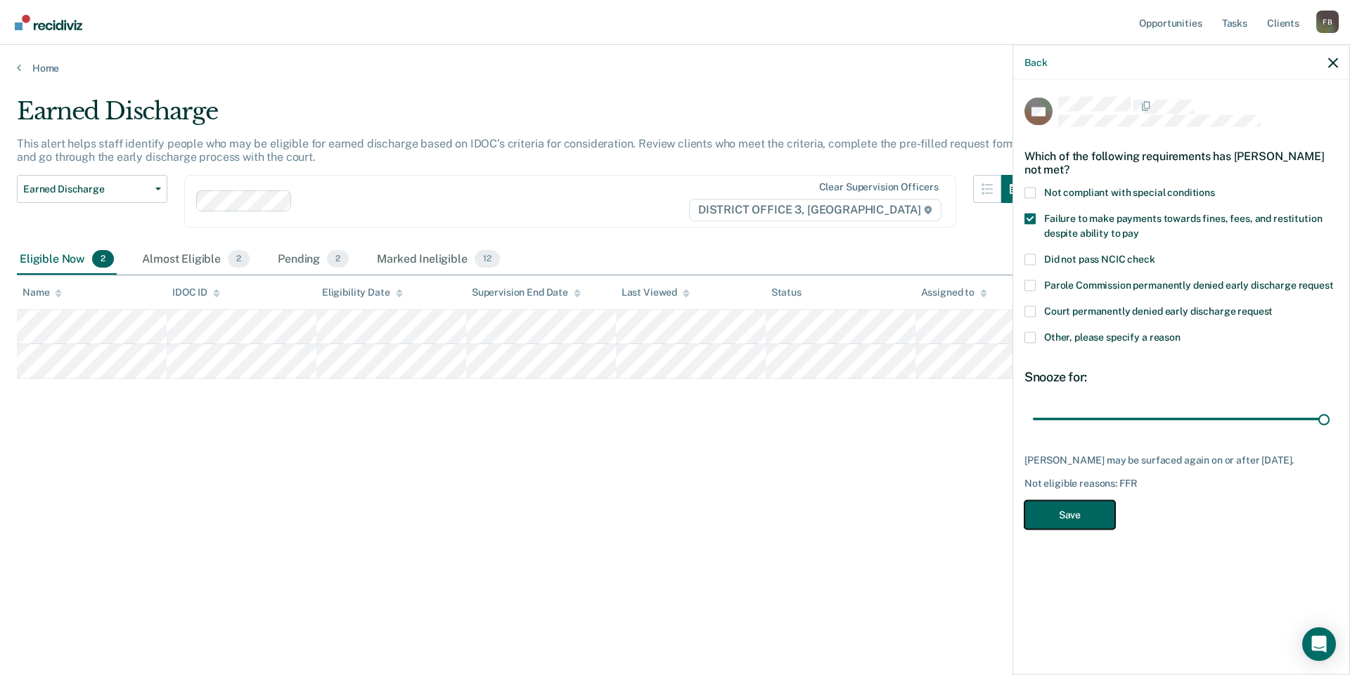
click at [1092, 513] on button "Save" at bounding box center [1069, 514] width 91 height 29
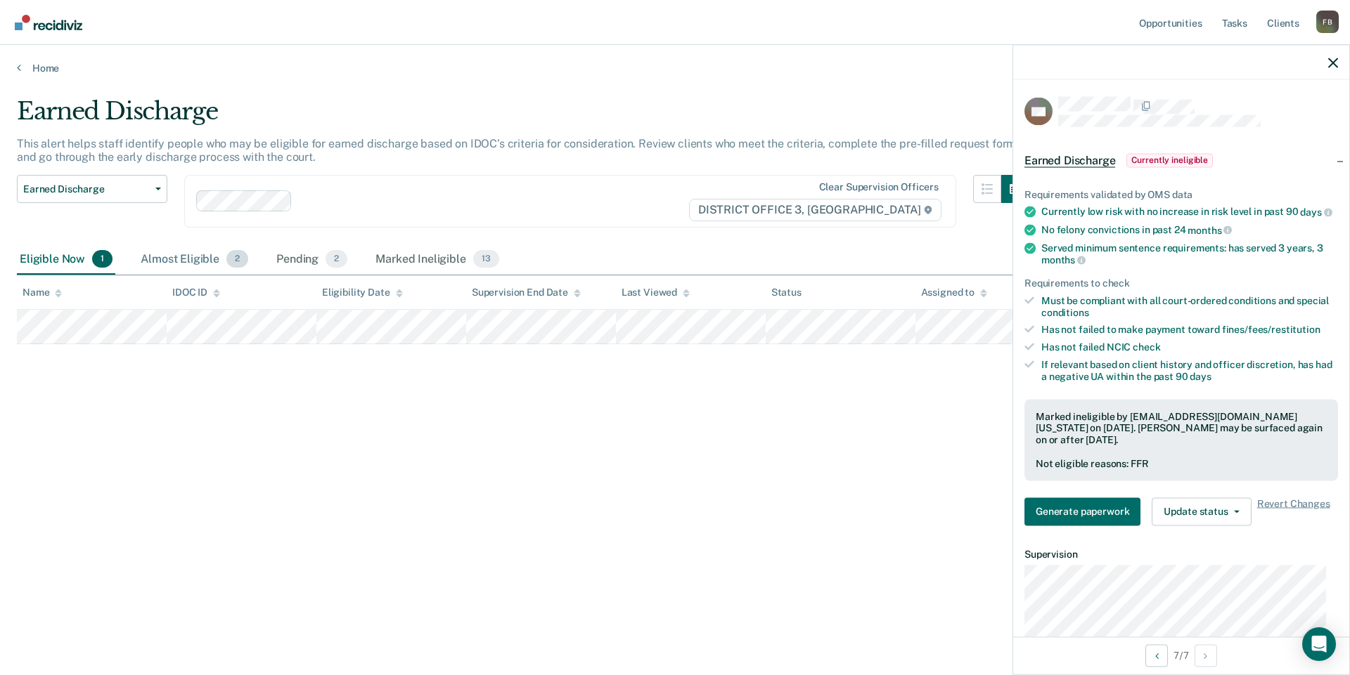
click at [193, 261] on div "Almost Eligible 2" at bounding box center [194, 260] width 113 height 31
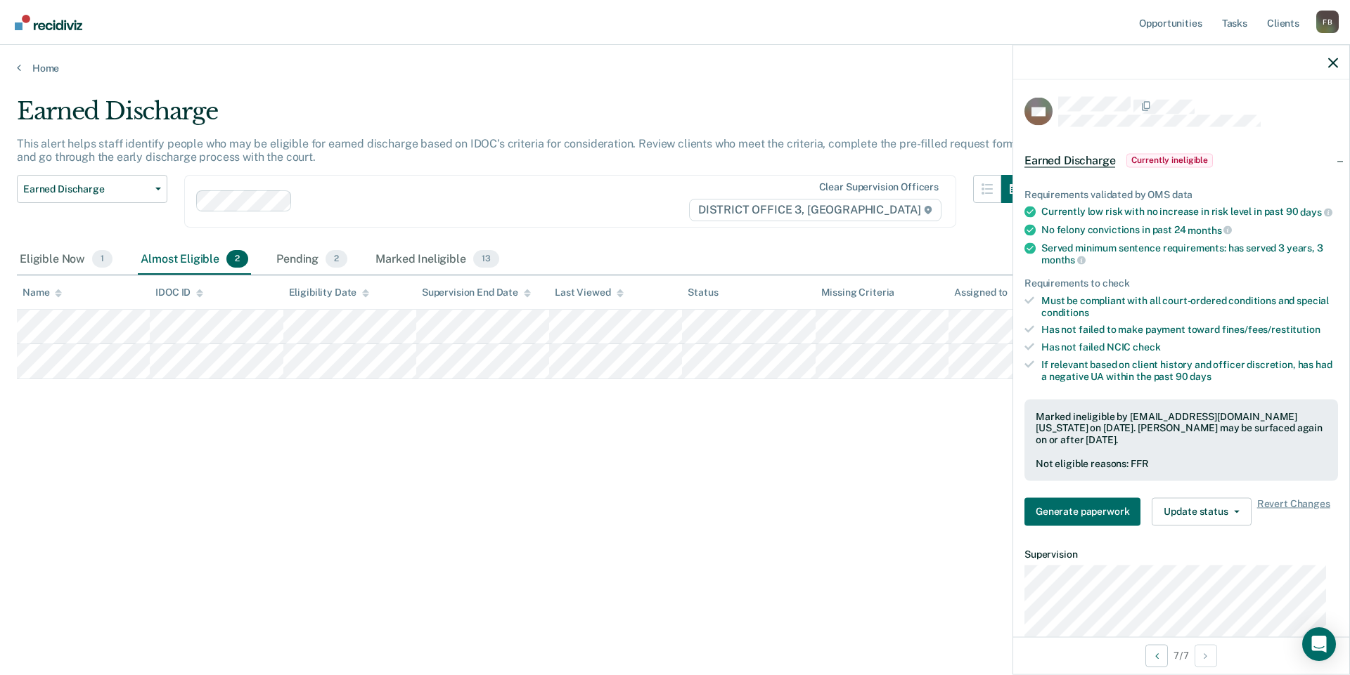
click at [1339, 66] on div at bounding box center [1181, 62] width 336 height 35
click at [1333, 60] on icon "button" at bounding box center [1333, 63] width 10 height 10
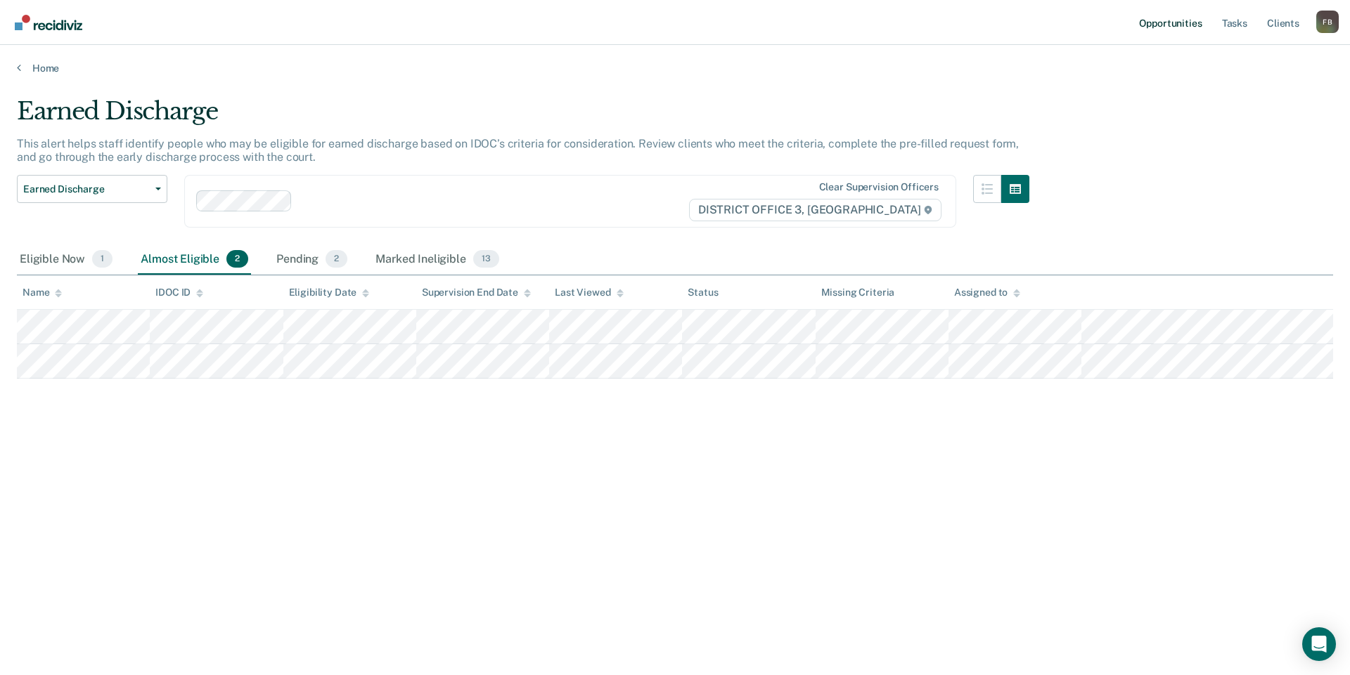
click at [1194, 22] on link "Opportunities" at bounding box center [1170, 22] width 68 height 45
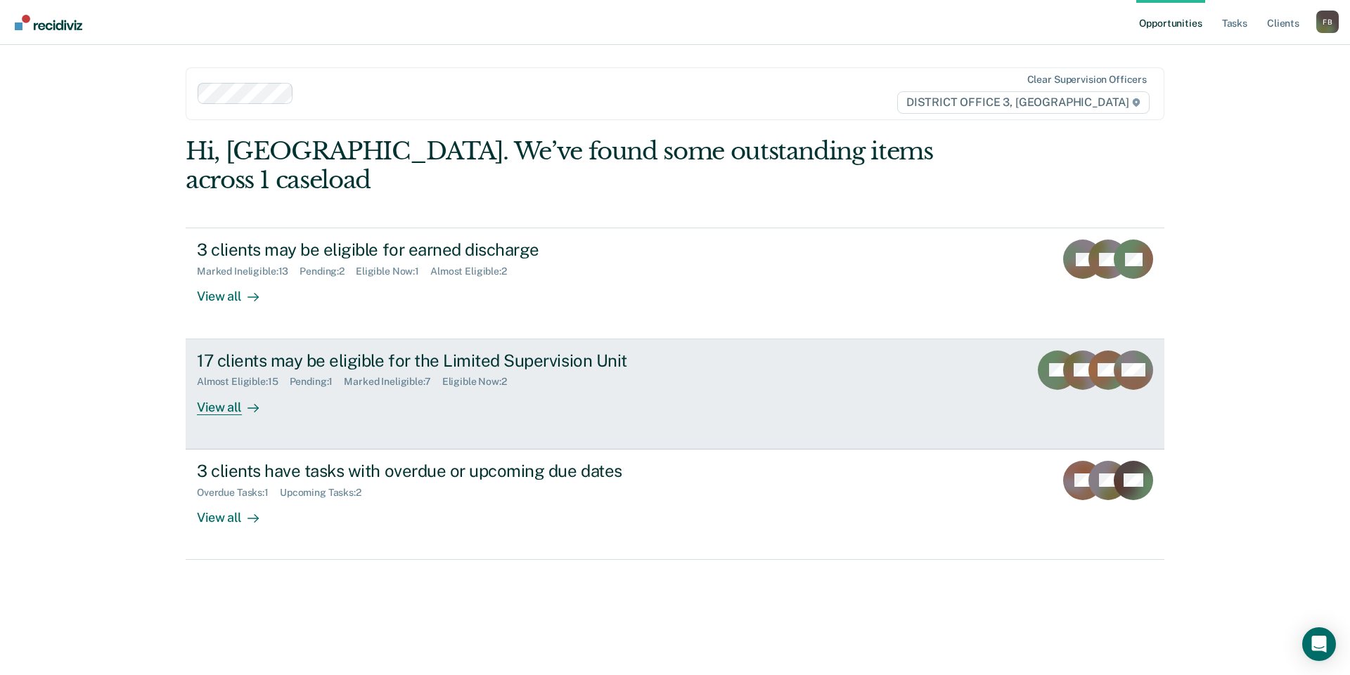
click at [552, 351] on div "17 clients may be eligible for the Limited Supervision Unit" at bounding box center [443, 361] width 493 height 20
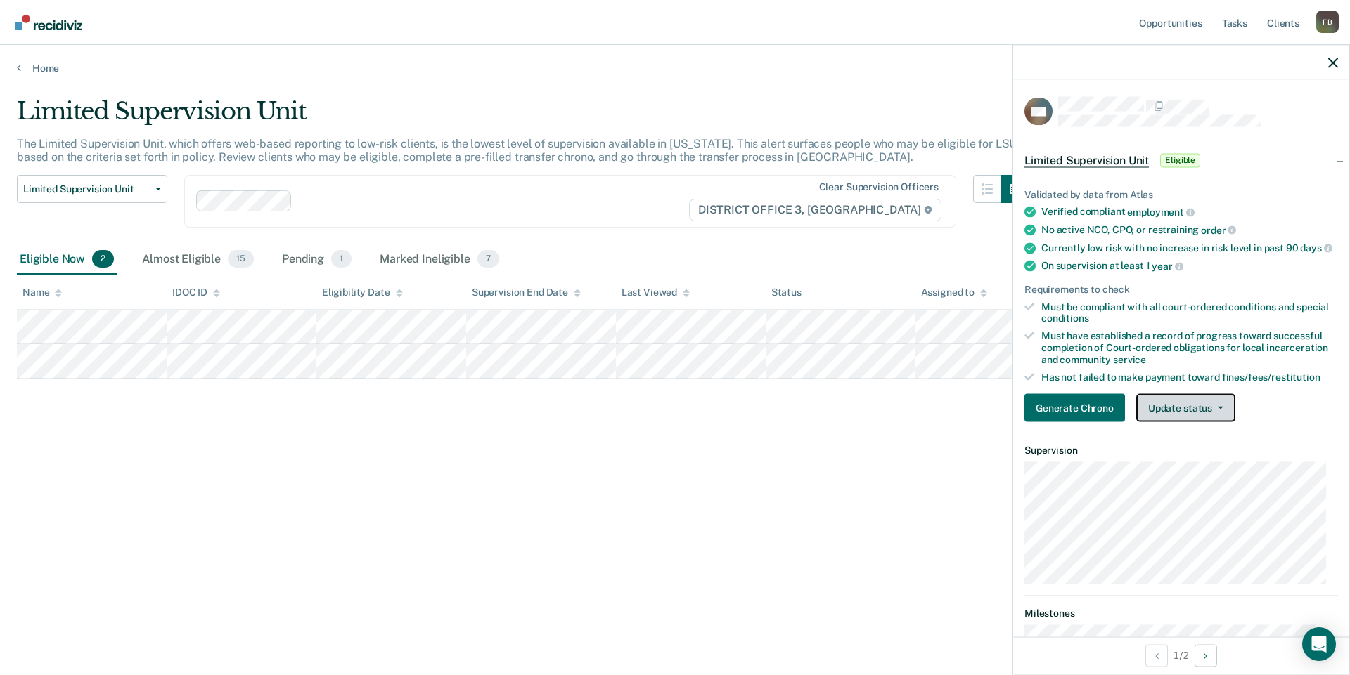
click at [1208, 422] on button "Update status" at bounding box center [1185, 408] width 99 height 28
click at [1210, 422] on button "Update status" at bounding box center [1185, 408] width 99 height 28
click at [832, 514] on div "Limited Supervision Unit The Limited Supervision Unit, which offers web-based r…" at bounding box center [675, 333] width 1316 height 473
click at [1195, 419] on button "Update status" at bounding box center [1185, 408] width 99 height 28
click at [1196, 418] on button "Update status" at bounding box center [1185, 408] width 99 height 28
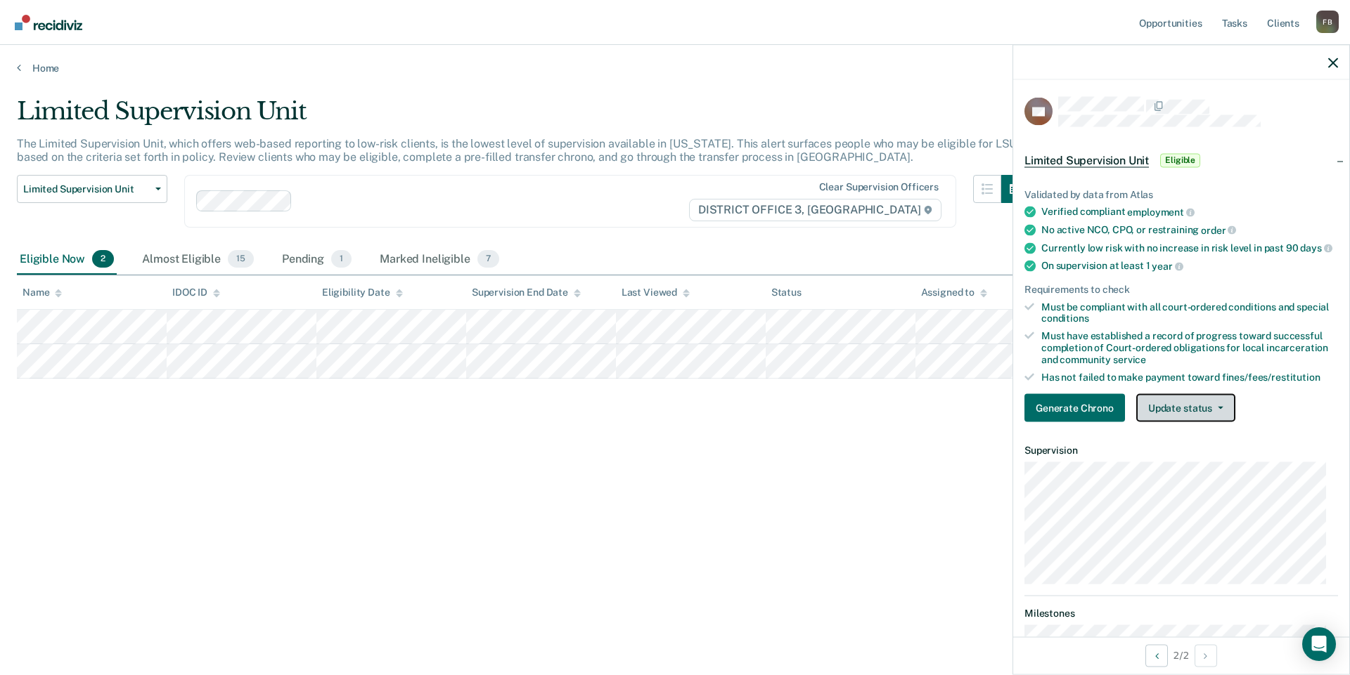
click at [1196, 418] on button "Update status" at bounding box center [1185, 408] width 99 height 28
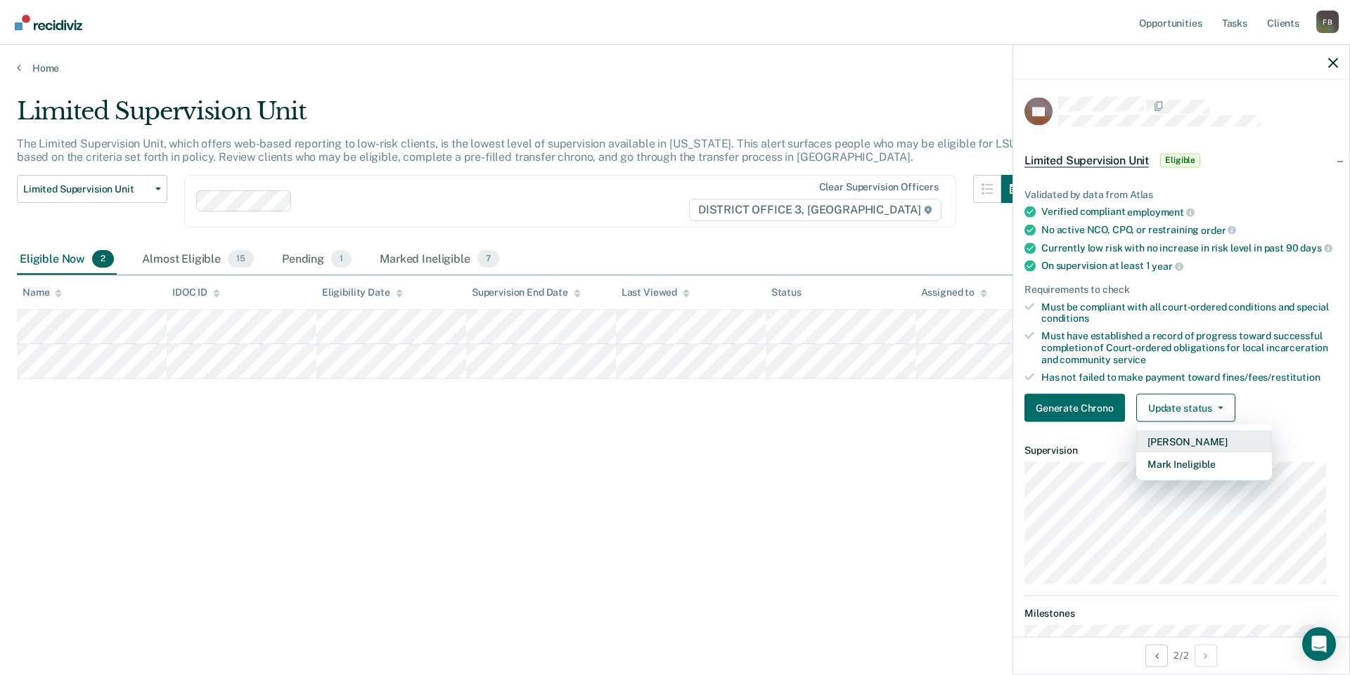
click at [1195, 448] on button "[PERSON_NAME]" at bounding box center [1204, 442] width 136 height 22
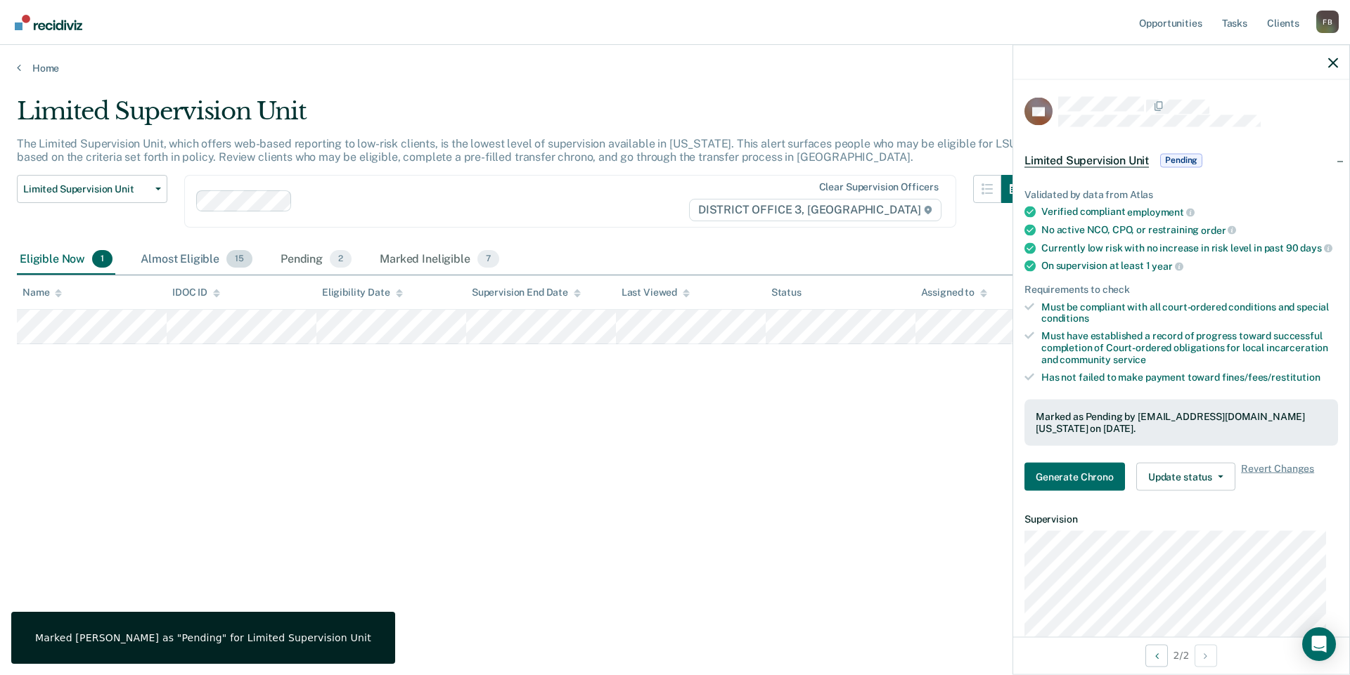
click at [211, 257] on div "Almost Eligible 15" at bounding box center [196, 260] width 117 height 31
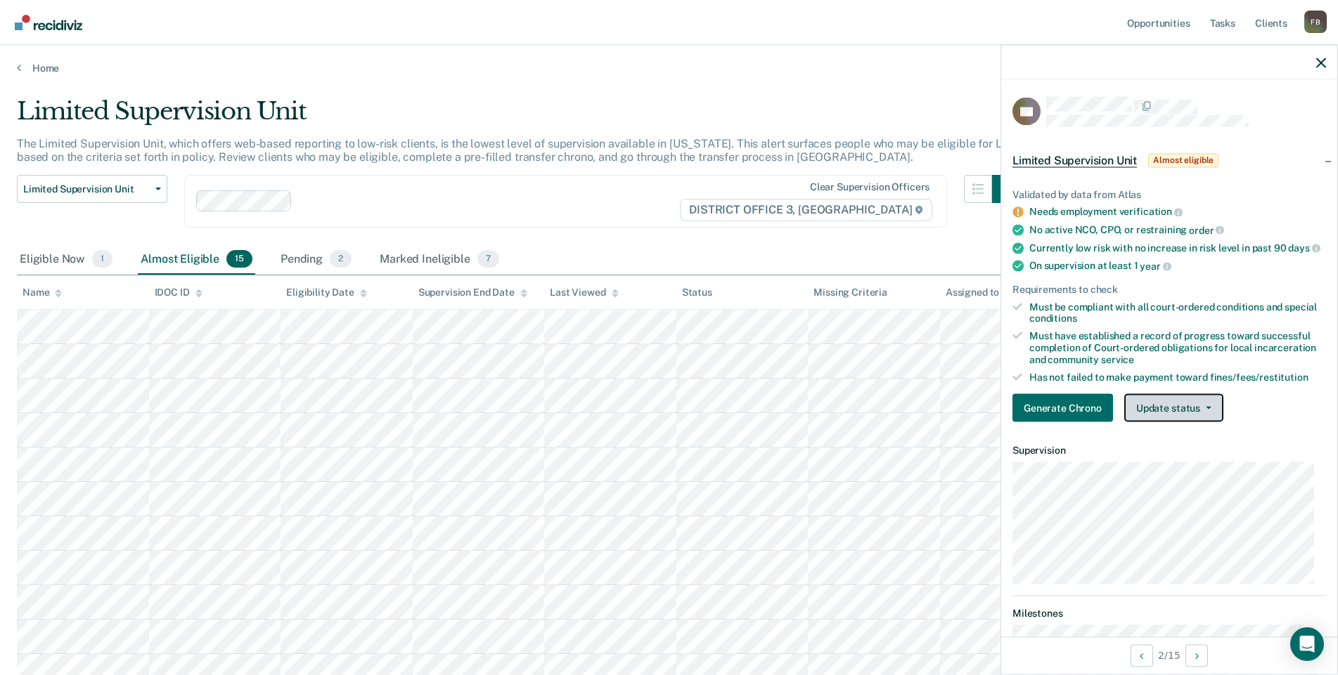
click at [1210, 420] on button "Update status" at bounding box center [1173, 408] width 99 height 28
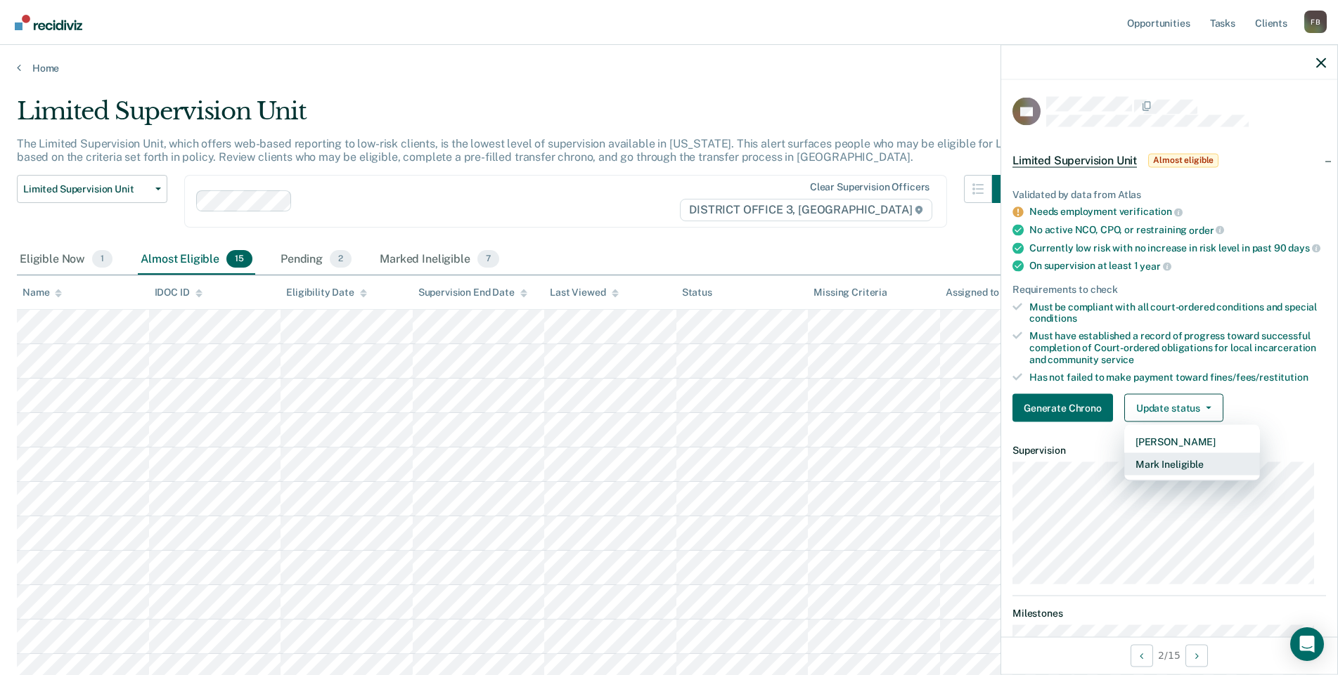
click at [1180, 472] on button "Mark Ineligible" at bounding box center [1192, 464] width 136 height 22
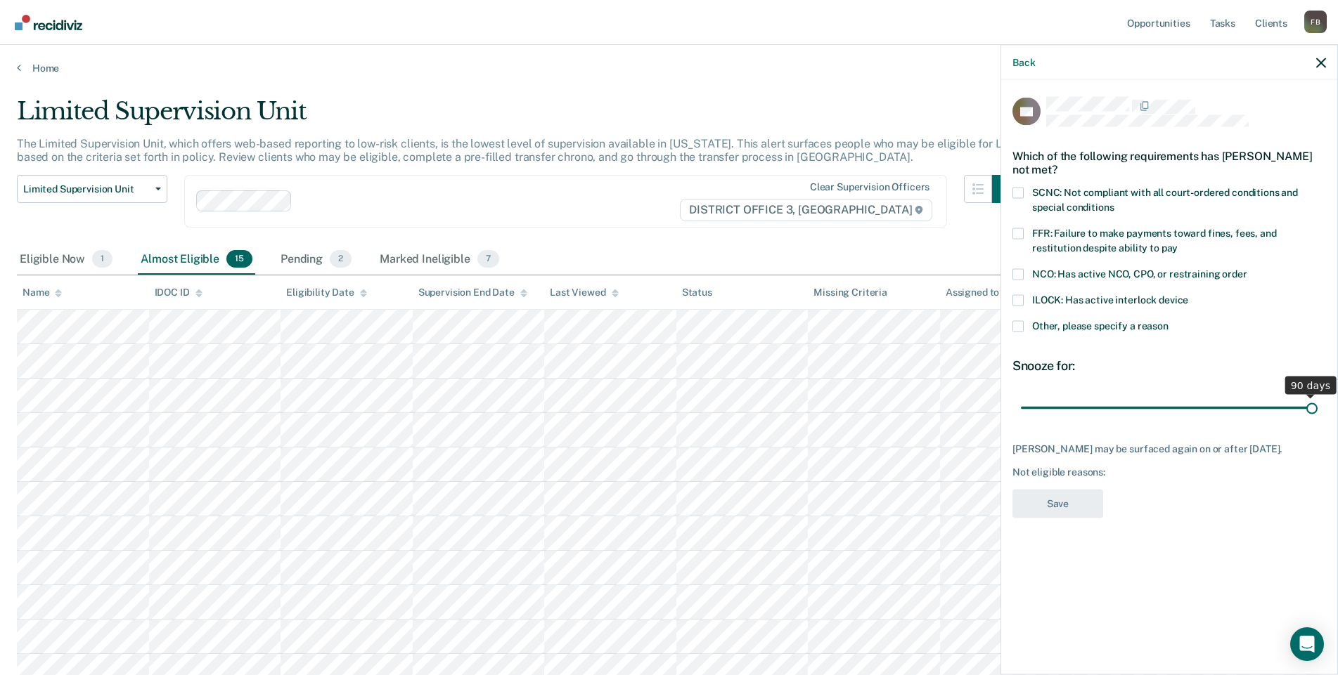
drag, startPoint x: 1122, startPoint y: 406, endPoint x: 1349, endPoint y: 416, distance: 226.6
type input "90"
click at [1317, 416] on input "range" at bounding box center [1169, 408] width 297 height 25
click at [1022, 325] on span at bounding box center [1017, 326] width 11 height 11
click at [1168, 321] on input "Other, please specify a reason" at bounding box center [1168, 321] width 0 height 0
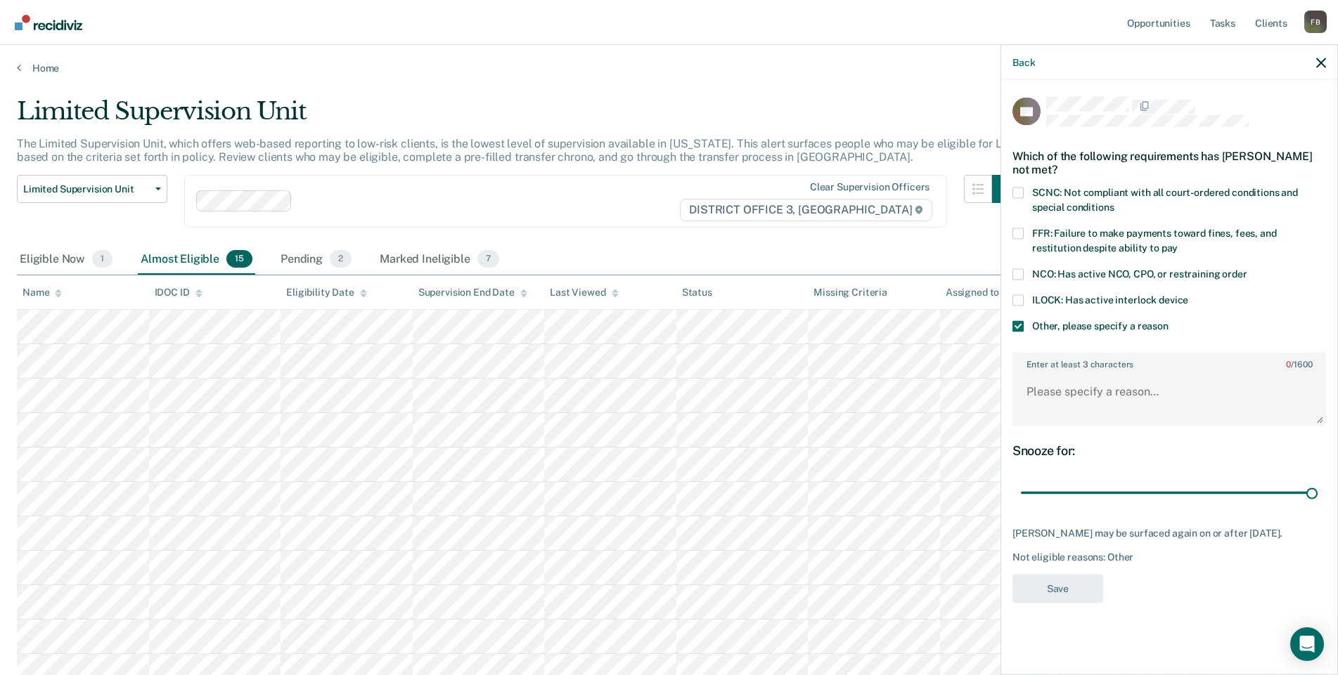
click at [1019, 188] on span at bounding box center [1017, 192] width 11 height 11
click at [1113, 202] on input "SCNC: Not compliant with all court-ordered conditions and special conditions" at bounding box center [1113, 202] width 0 height 0
click at [1021, 327] on span at bounding box center [1017, 326] width 11 height 11
click at [1168, 321] on input "Other, please specify a reason" at bounding box center [1168, 321] width 0 height 0
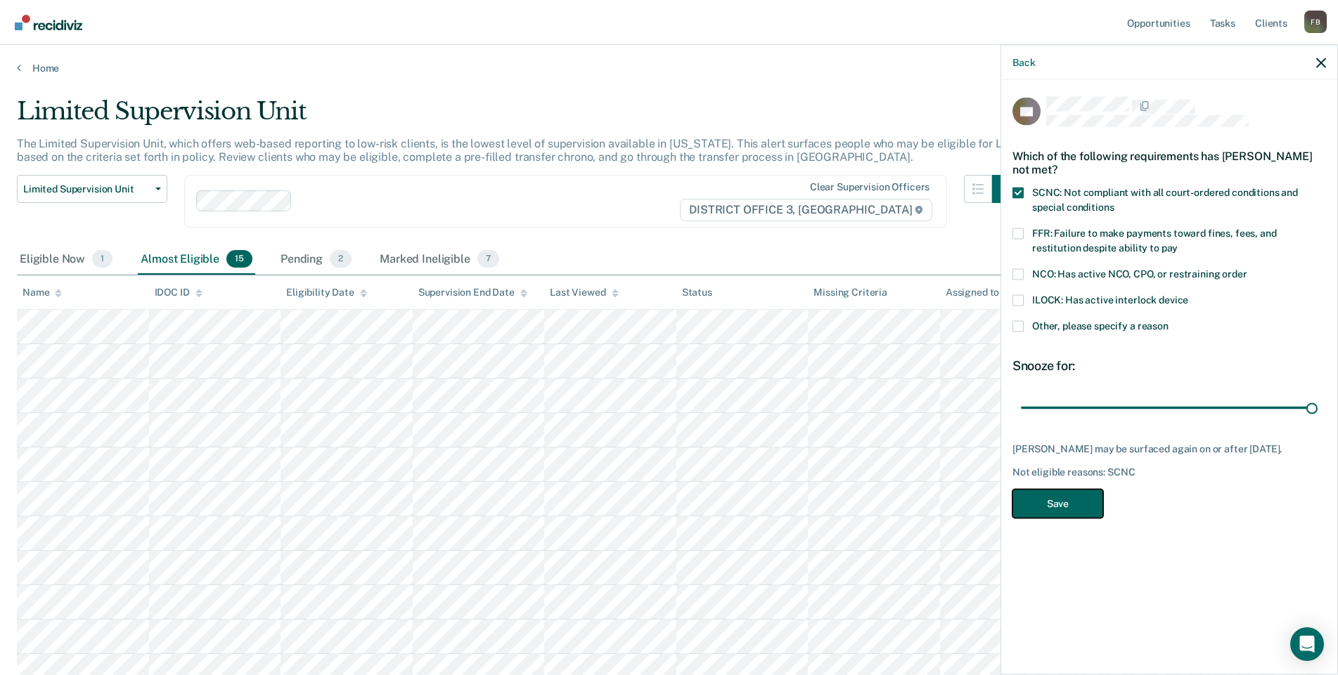
click at [1078, 501] on button "Save" at bounding box center [1057, 503] width 91 height 29
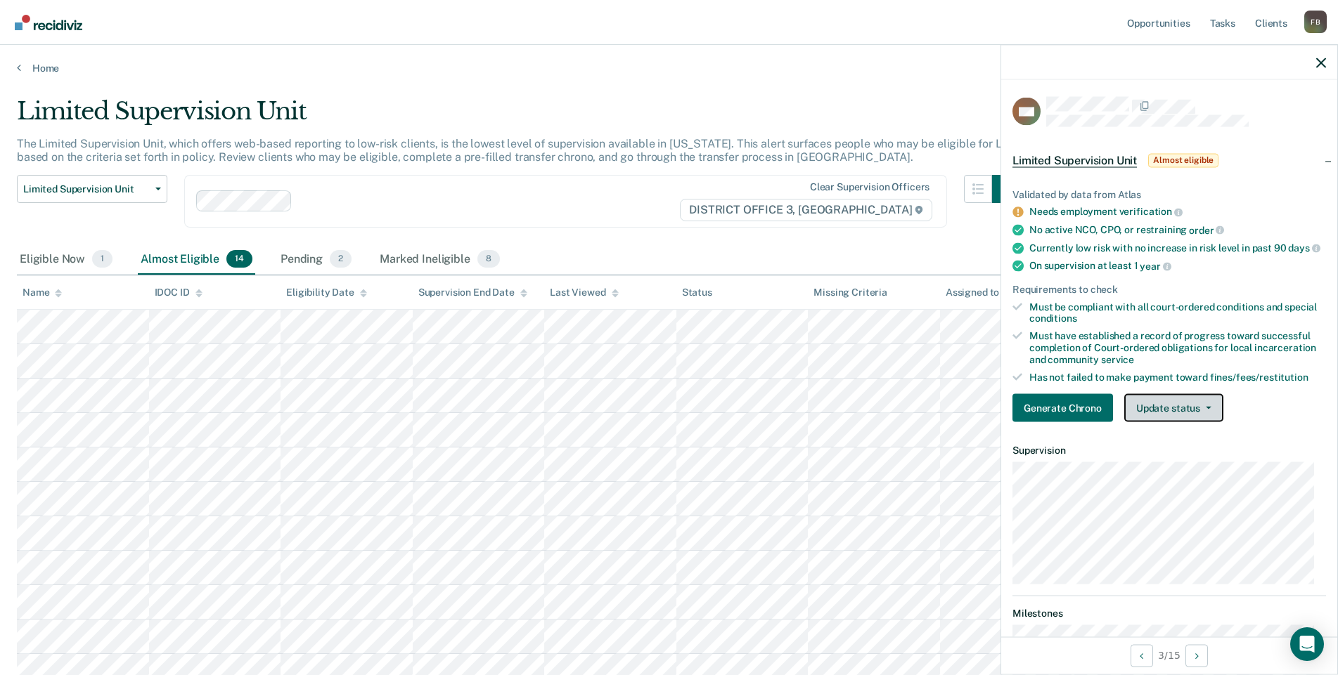
click at [1201, 410] on span "button" at bounding box center [1205, 408] width 11 height 3
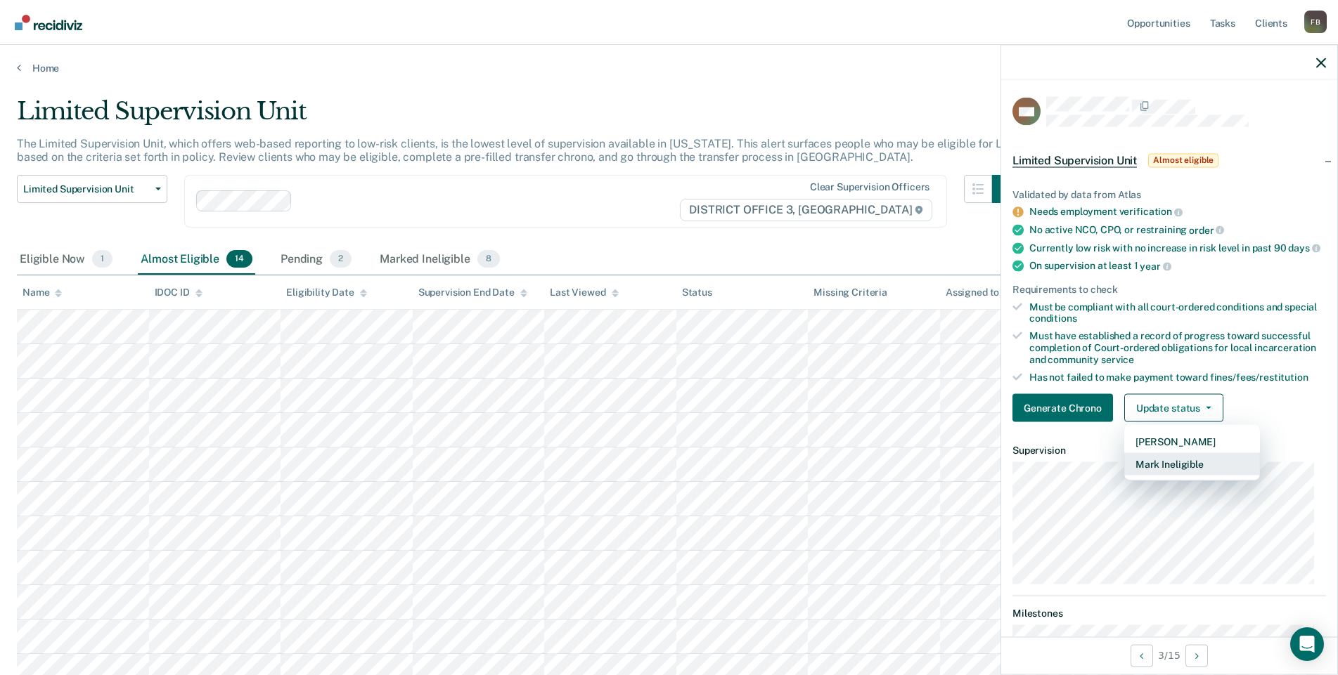
click at [1170, 474] on button "Mark Ineligible" at bounding box center [1192, 464] width 136 height 22
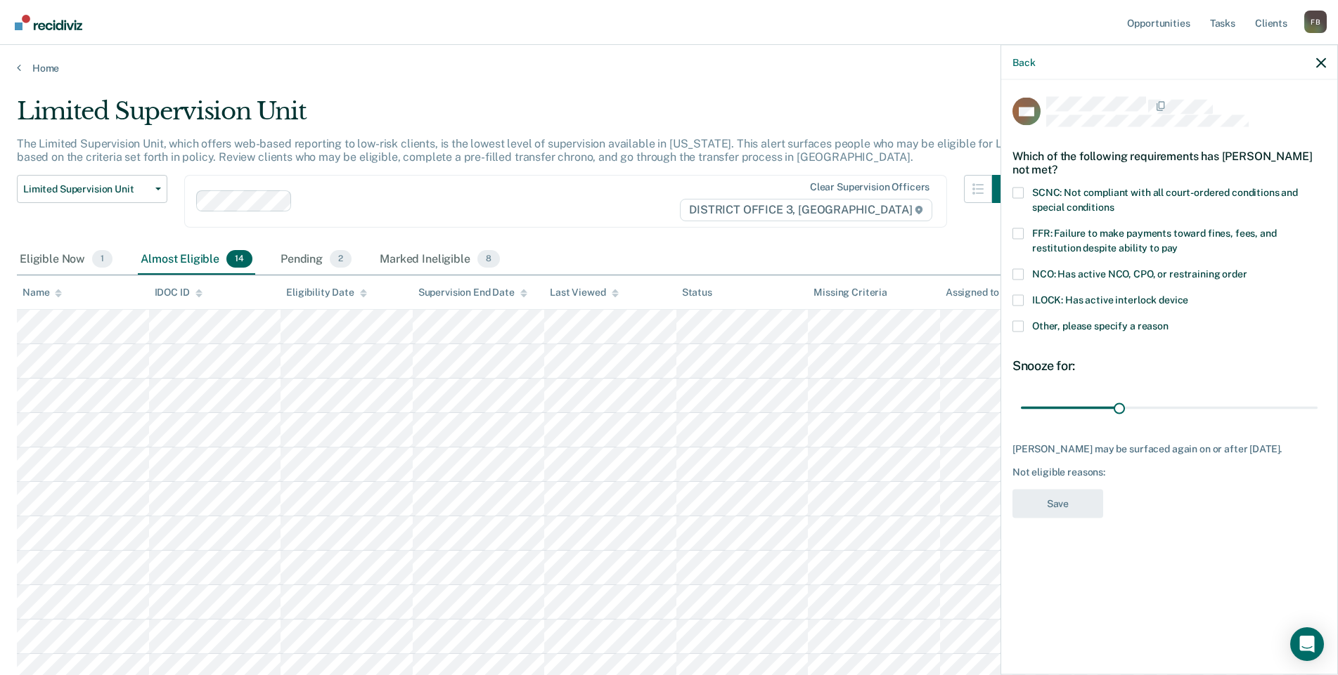
click at [1015, 323] on span at bounding box center [1017, 326] width 11 height 11
click at [1168, 321] on input "Other, please specify a reason" at bounding box center [1168, 321] width 0 height 0
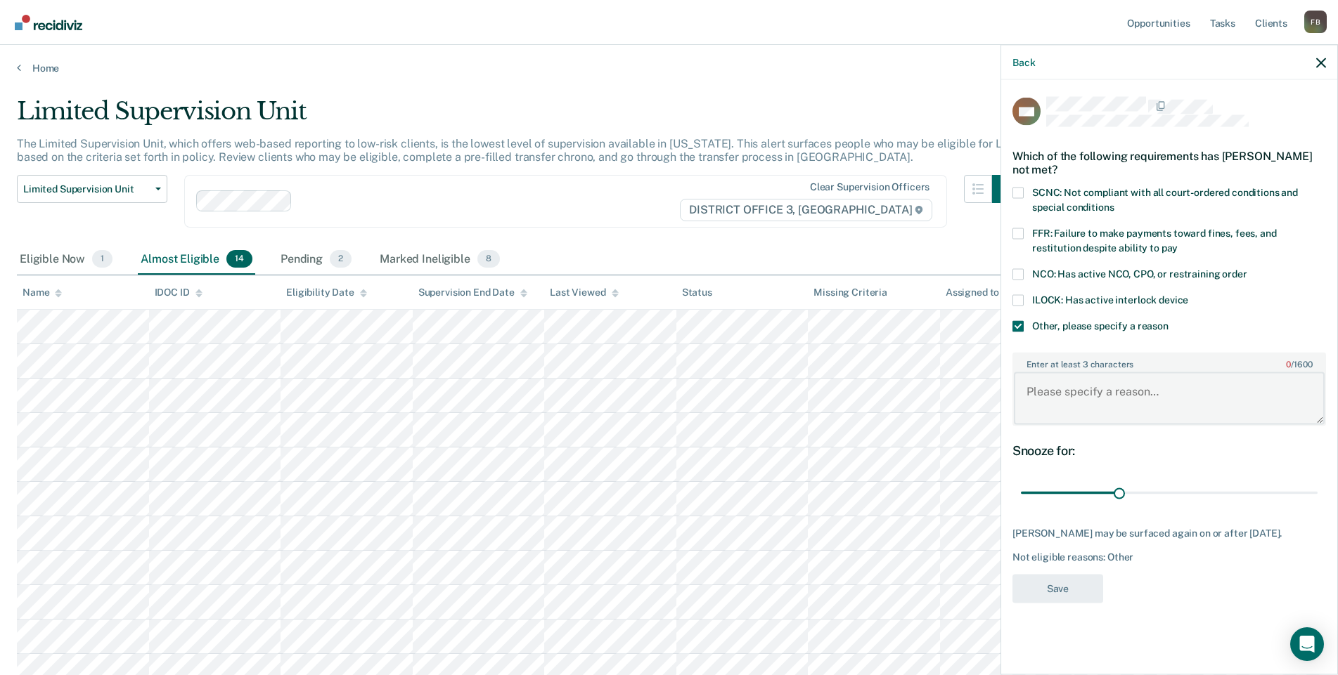
click at [1060, 384] on textarea "Enter at least 3 characters 0 / 1600" at bounding box center [1169, 399] width 311 height 52
type textarea "unemployed"
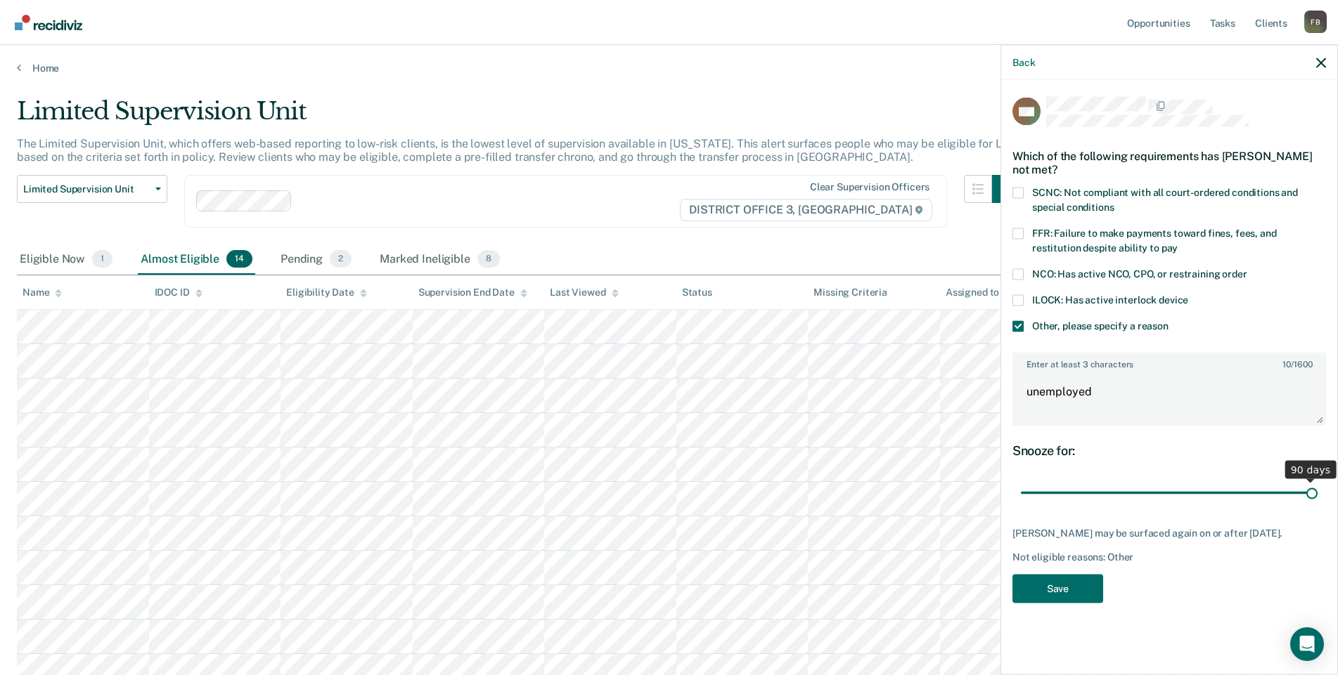
drag, startPoint x: 1119, startPoint y: 491, endPoint x: 1349, endPoint y: 500, distance: 230.0
type input "90"
click at [1317, 500] on input "range" at bounding box center [1169, 493] width 297 height 25
click at [1070, 598] on button "Save" at bounding box center [1057, 588] width 91 height 29
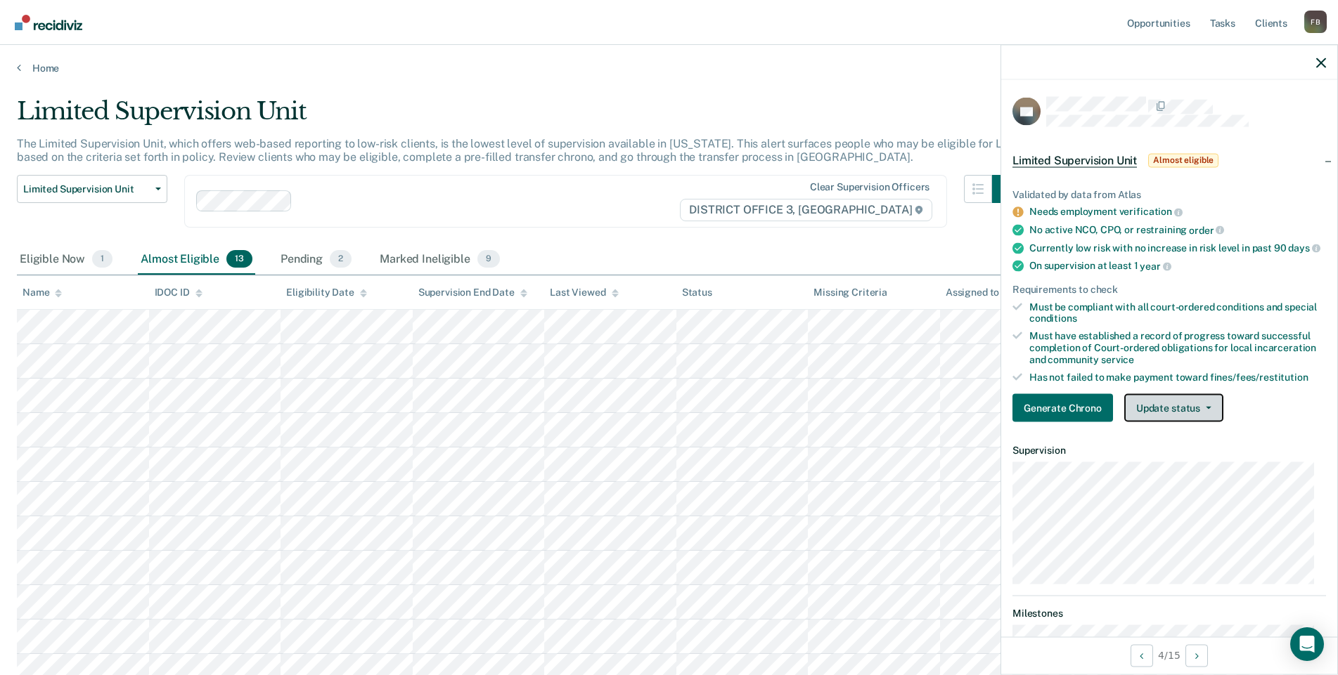
click at [1212, 422] on button "Update status" at bounding box center [1173, 408] width 99 height 28
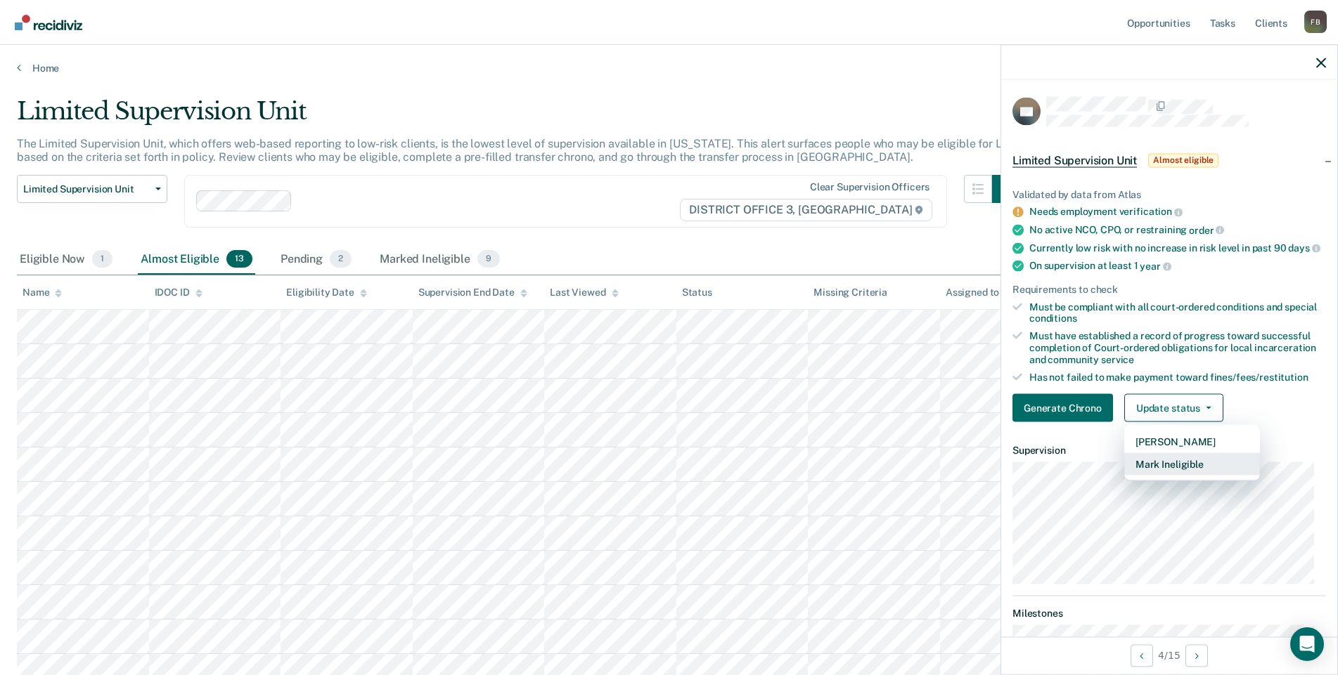
click at [1195, 474] on button "Mark Ineligible" at bounding box center [1192, 464] width 136 height 22
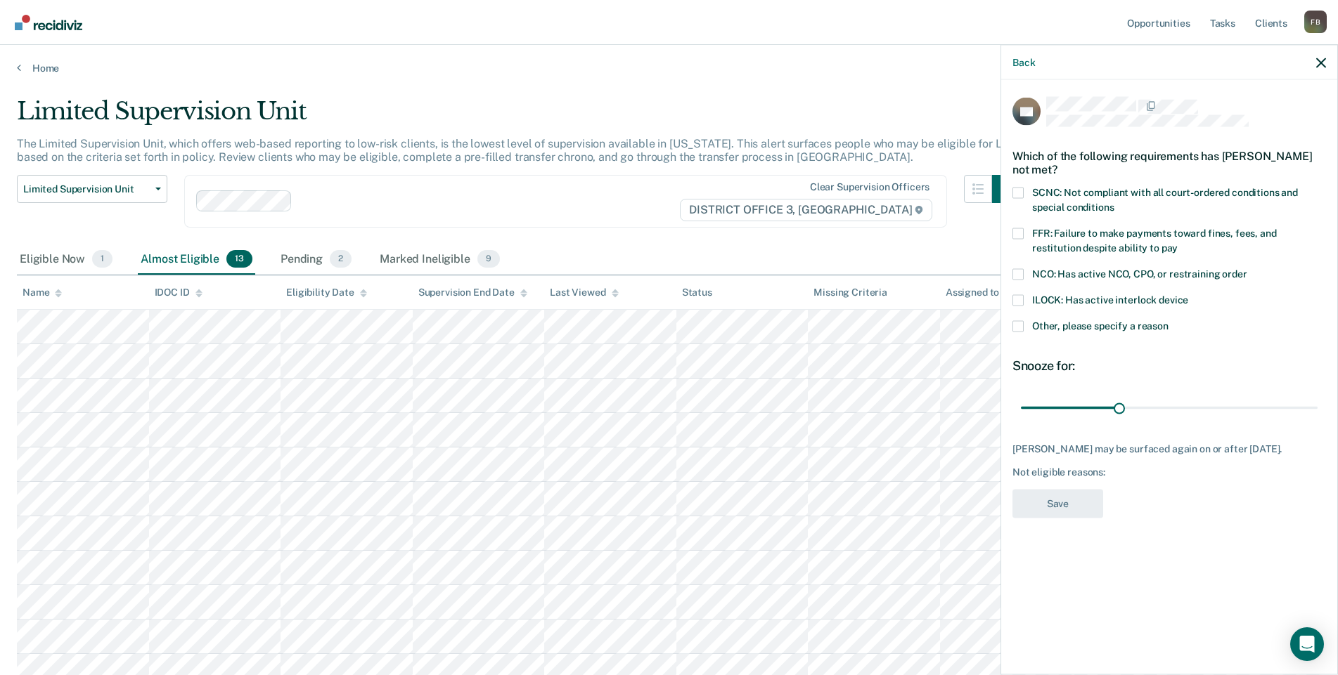
click at [1012, 232] on span at bounding box center [1017, 233] width 11 height 11
click at [1177, 242] on input "FFR: Failure to make payments toward fines, fees, and restitution despite abili…" at bounding box center [1177, 242] width 0 height 0
drag, startPoint x: 1118, startPoint y: 405, endPoint x: 1325, endPoint y: 417, distance: 207.7
type input "90"
click at [1317, 417] on input "range" at bounding box center [1169, 408] width 297 height 25
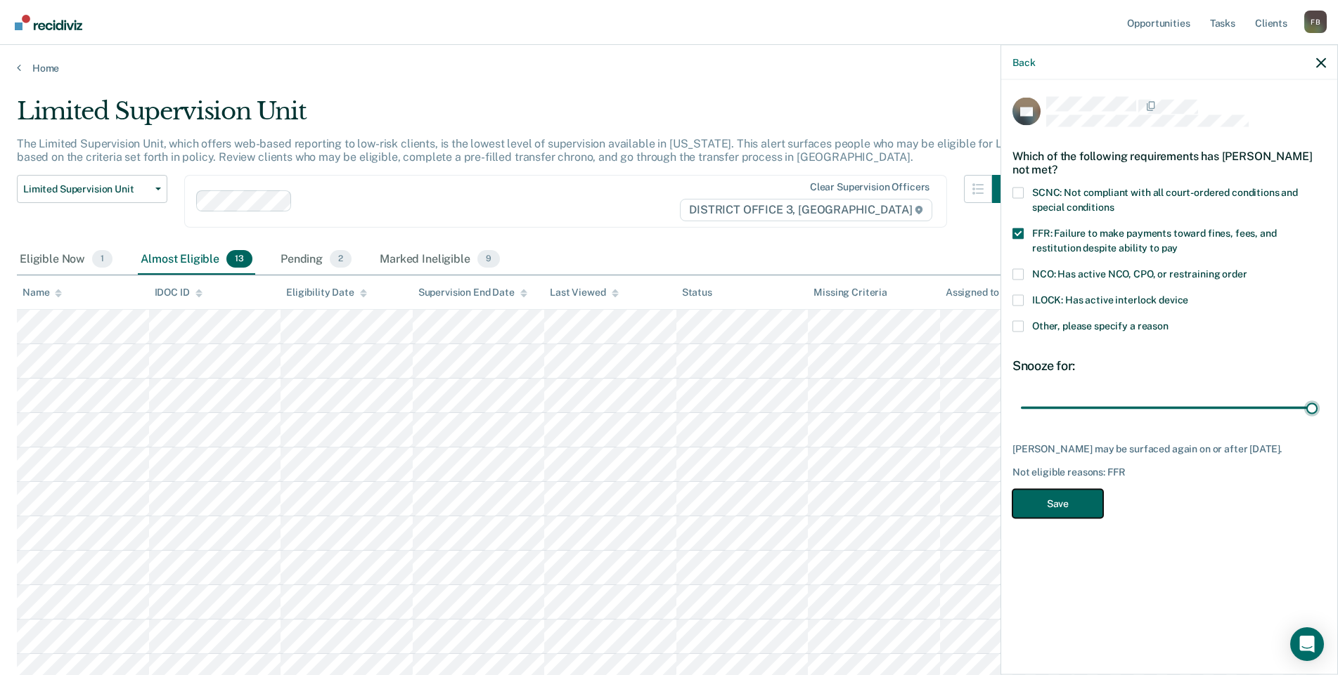
click at [1052, 505] on button "Save" at bounding box center [1057, 503] width 91 height 29
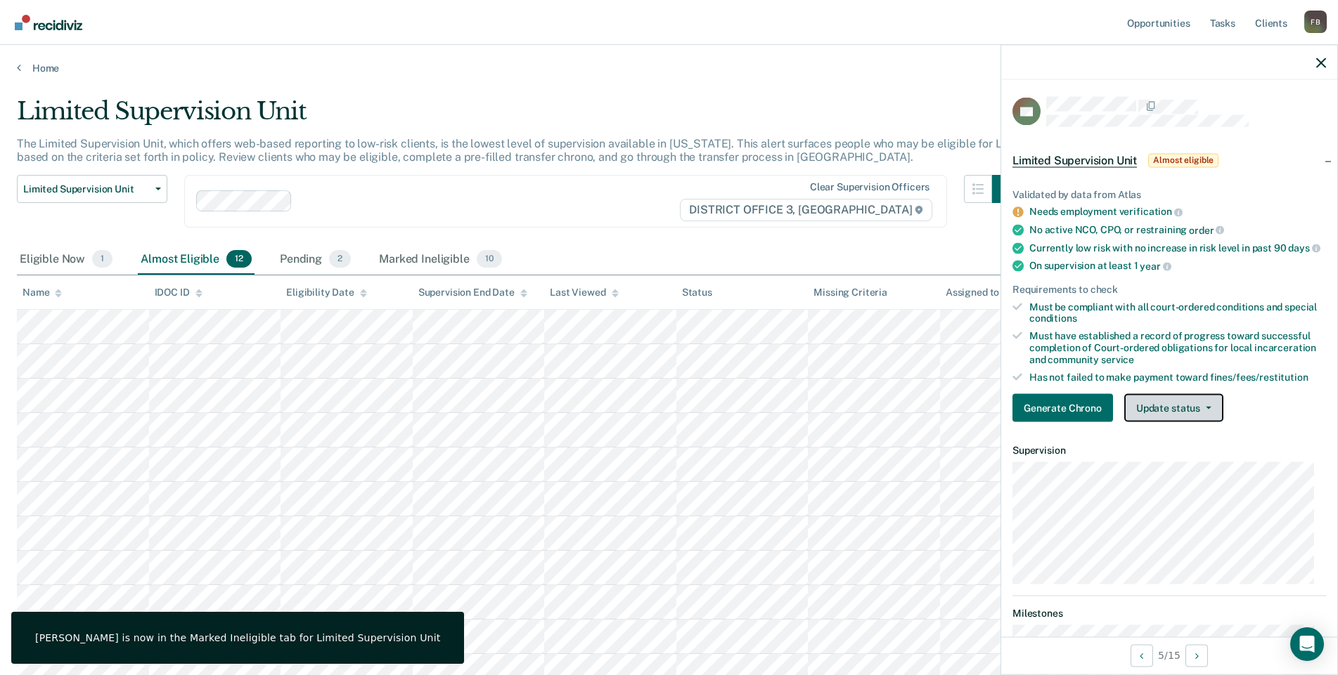
click at [1171, 418] on button "Update status" at bounding box center [1173, 408] width 99 height 28
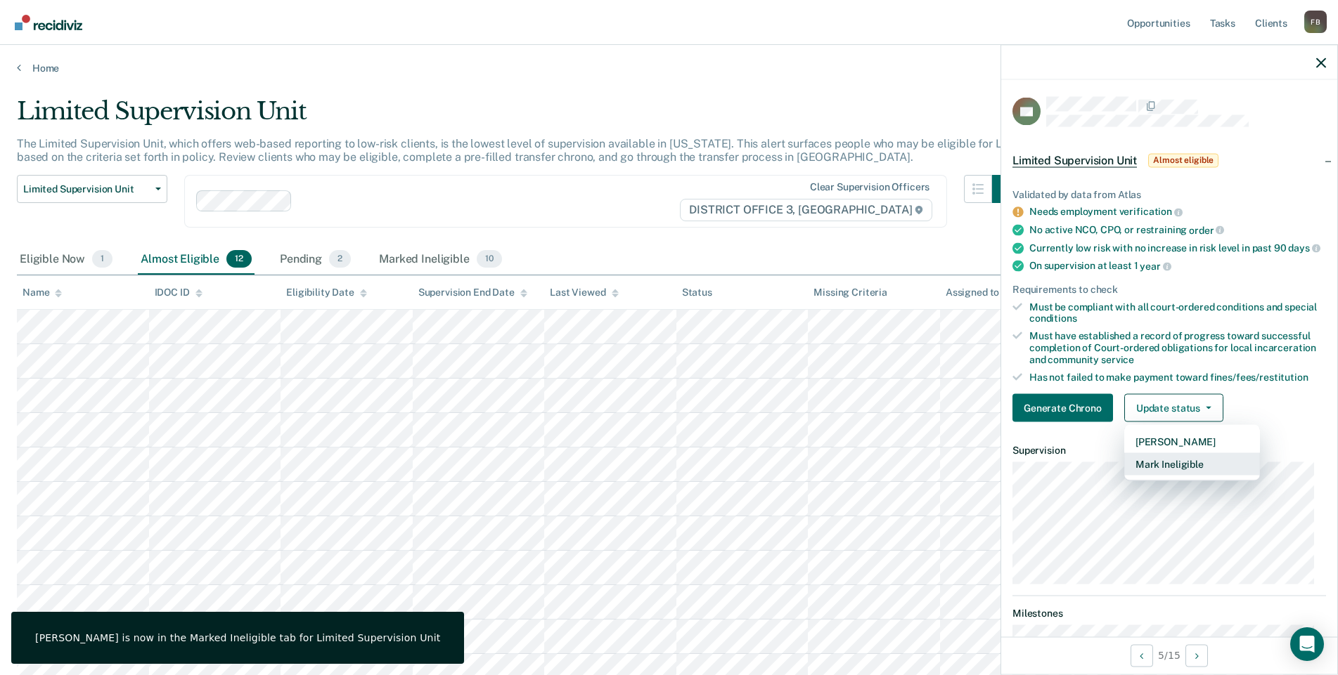
click at [1175, 467] on button "Mark Ineligible" at bounding box center [1192, 464] width 136 height 22
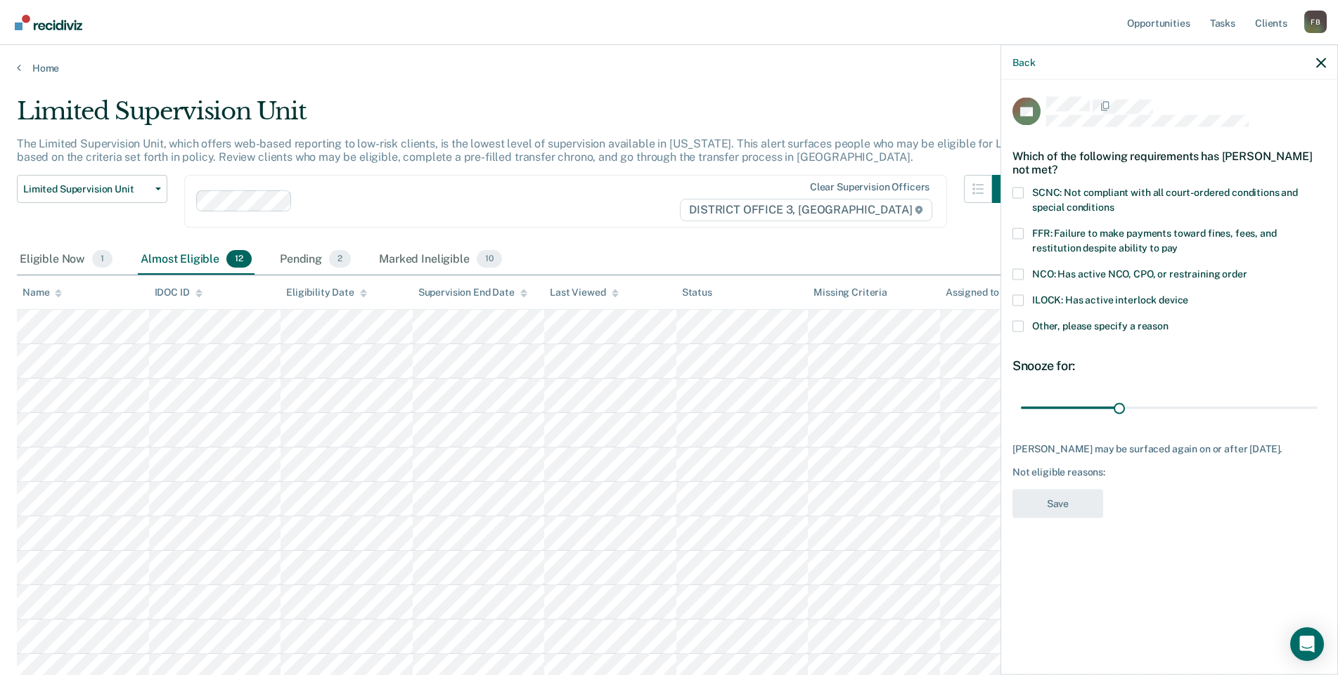
click at [1018, 187] on span at bounding box center [1017, 192] width 11 height 11
click at [1113, 202] on input "SCNC: Not compliant with all court-ordered conditions and special conditions" at bounding box center [1113, 202] width 0 height 0
drag, startPoint x: 1122, startPoint y: 394, endPoint x: 1337, endPoint y: 401, distance: 214.5
type input "90"
click at [1317, 401] on input "range" at bounding box center [1169, 408] width 297 height 25
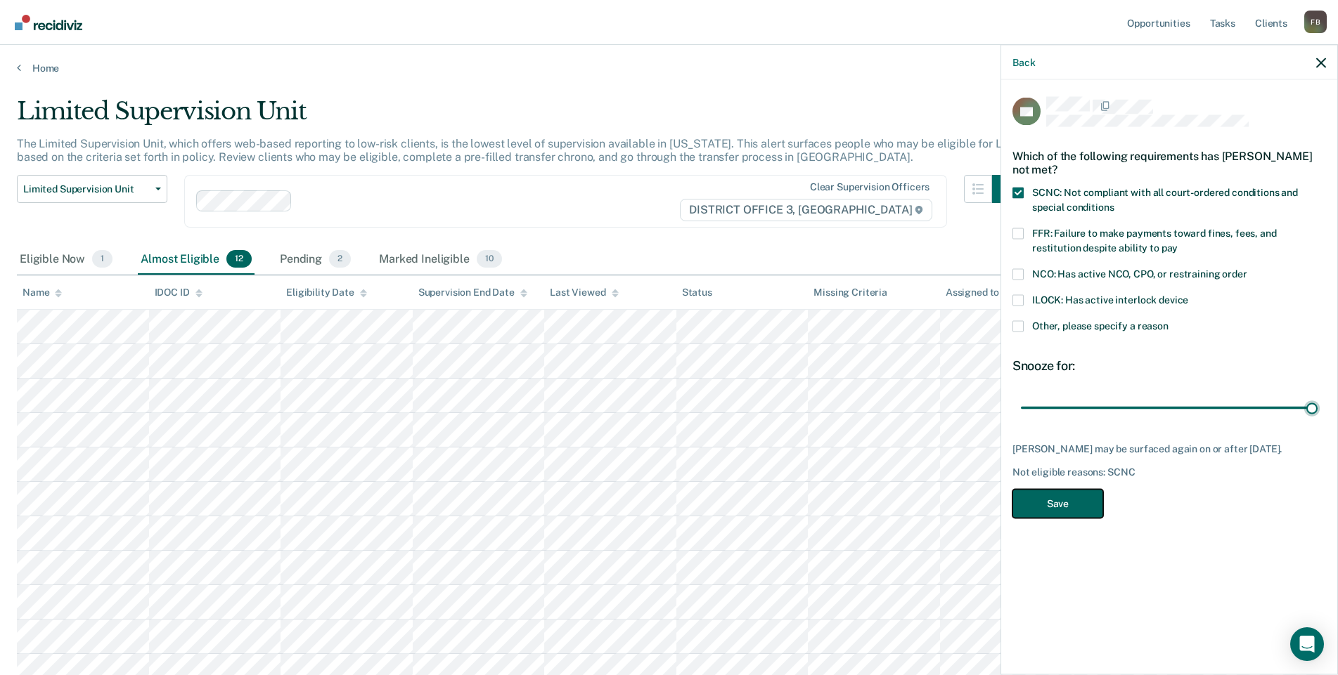
click at [1080, 489] on button "Save" at bounding box center [1057, 503] width 91 height 29
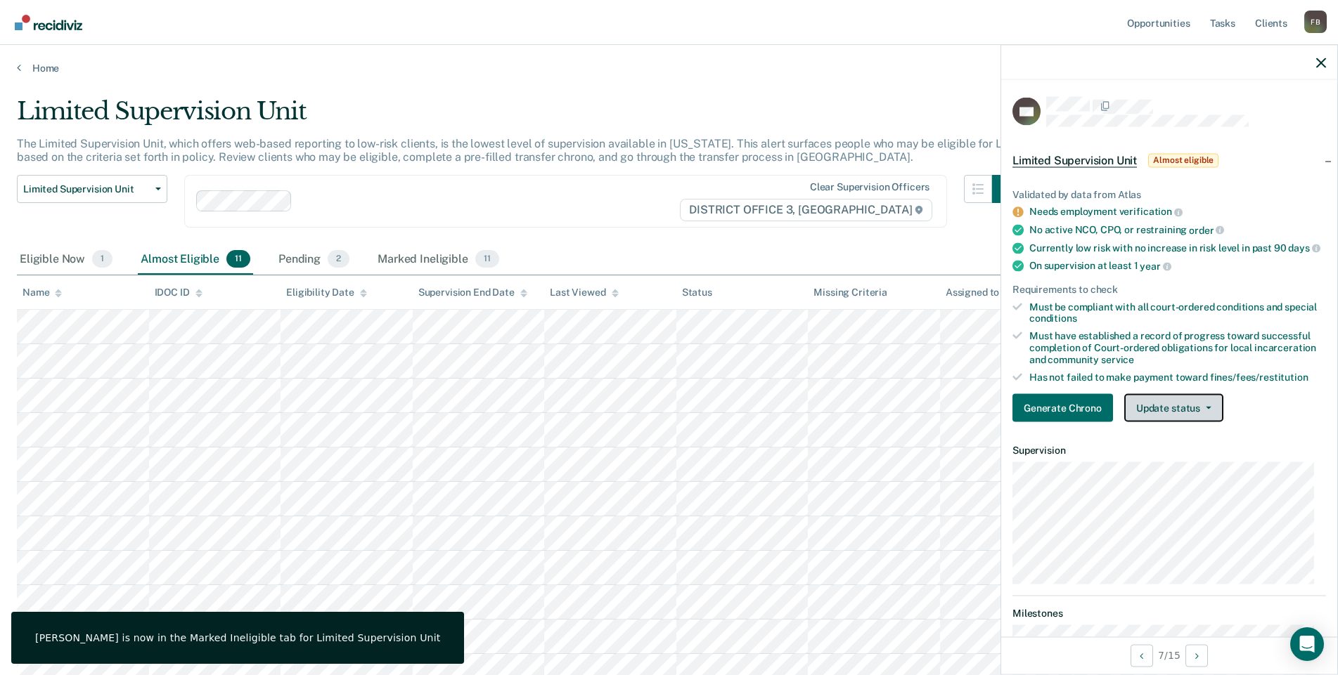
click at [1197, 420] on button "Update status" at bounding box center [1173, 408] width 99 height 28
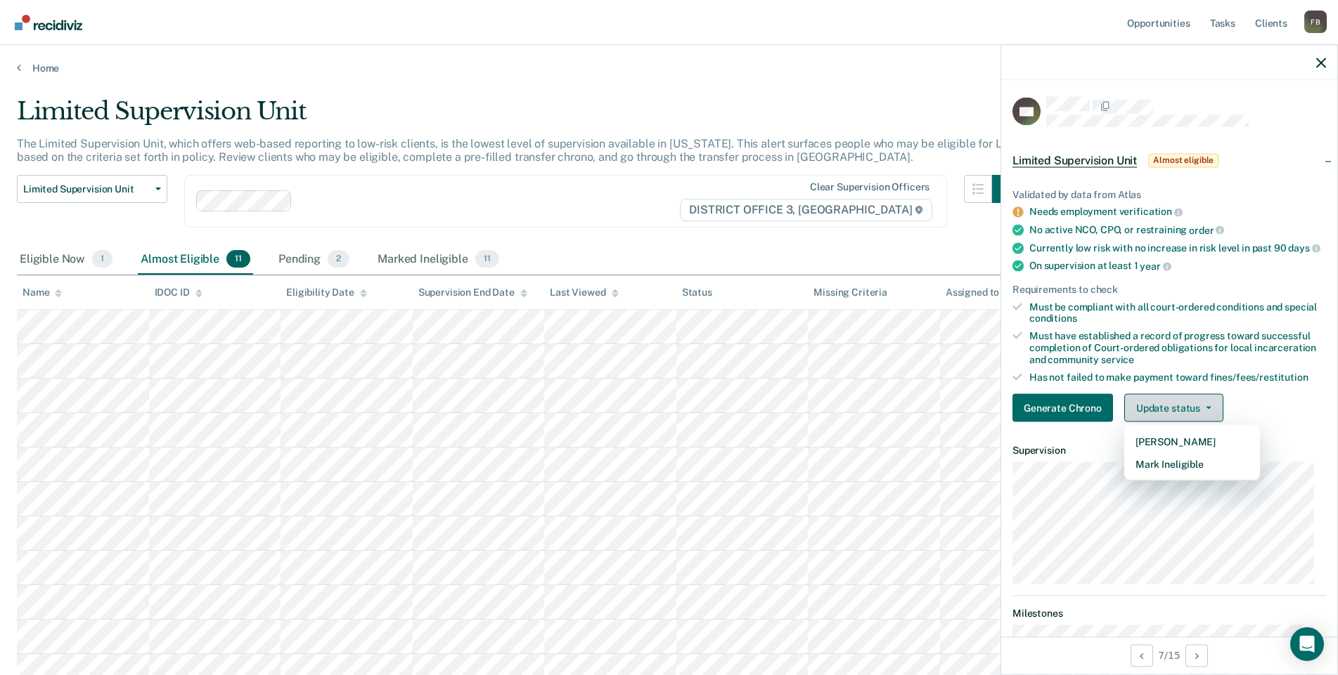
click at [1199, 420] on button "Update status" at bounding box center [1173, 408] width 99 height 28
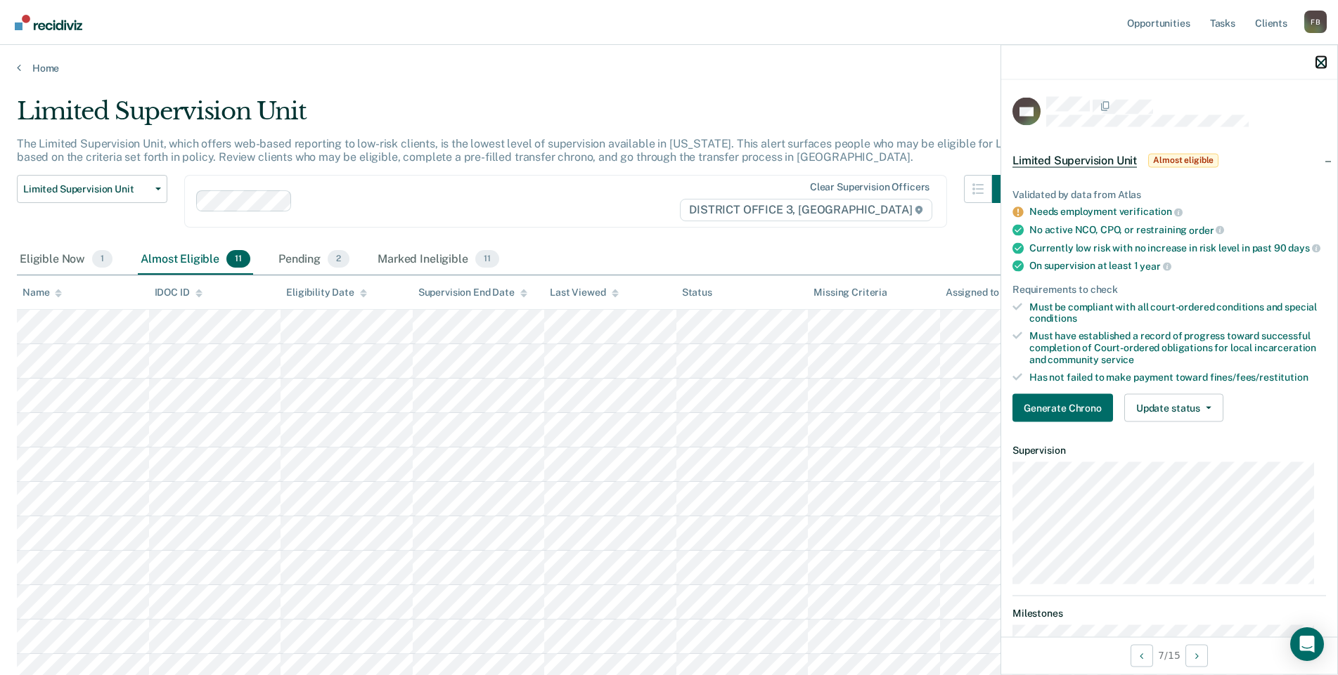
click at [1316, 62] on icon "button" at bounding box center [1321, 63] width 10 height 10
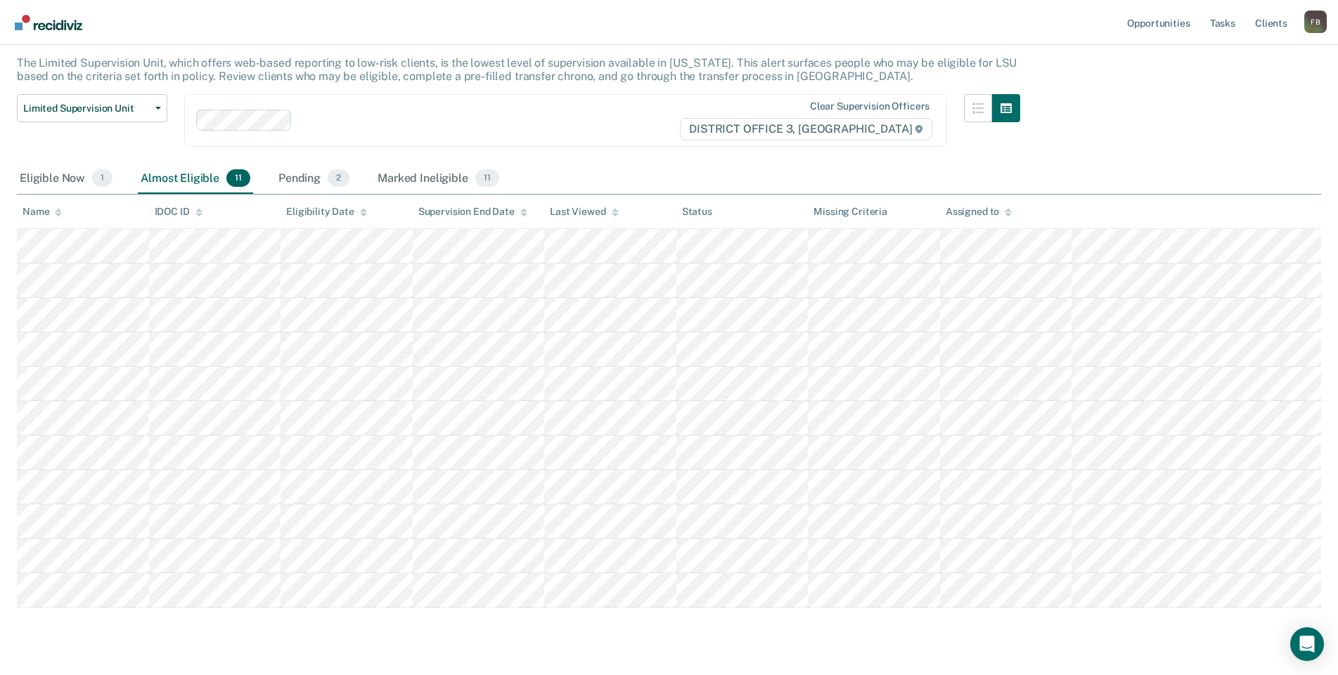
scroll to position [56, 0]
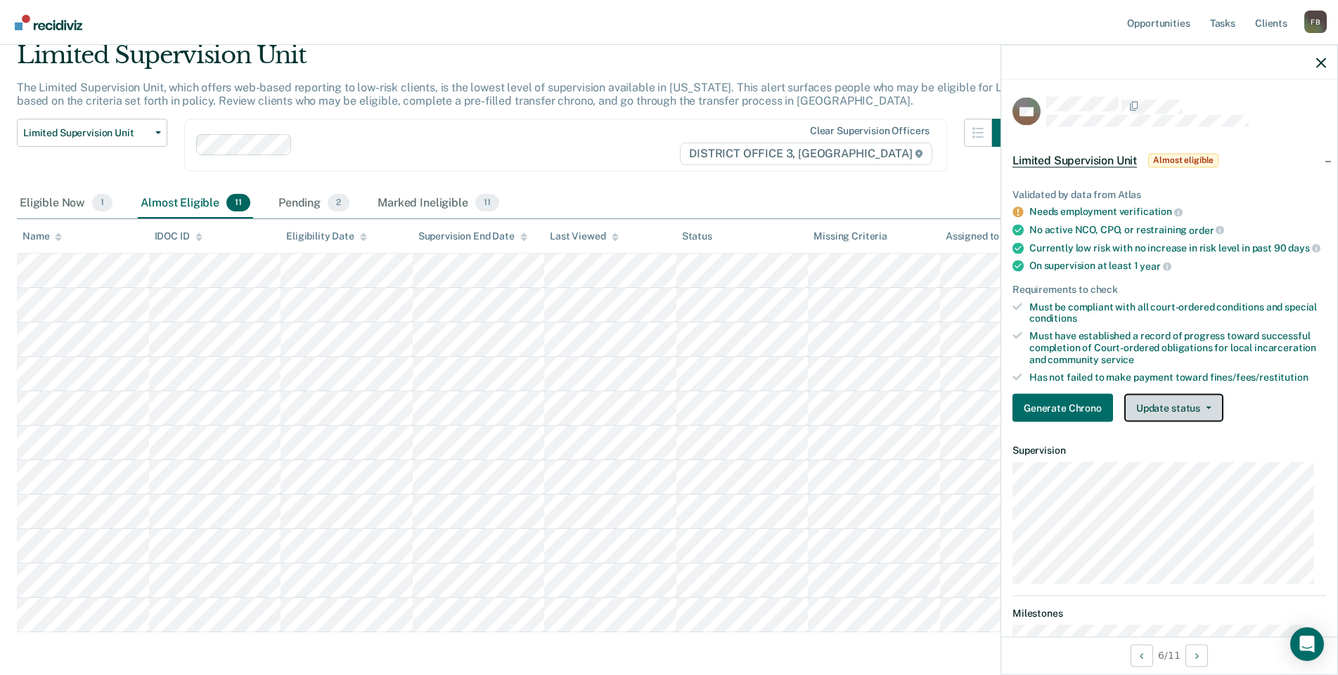
click at [1203, 422] on button "Update status" at bounding box center [1173, 408] width 99 height 28
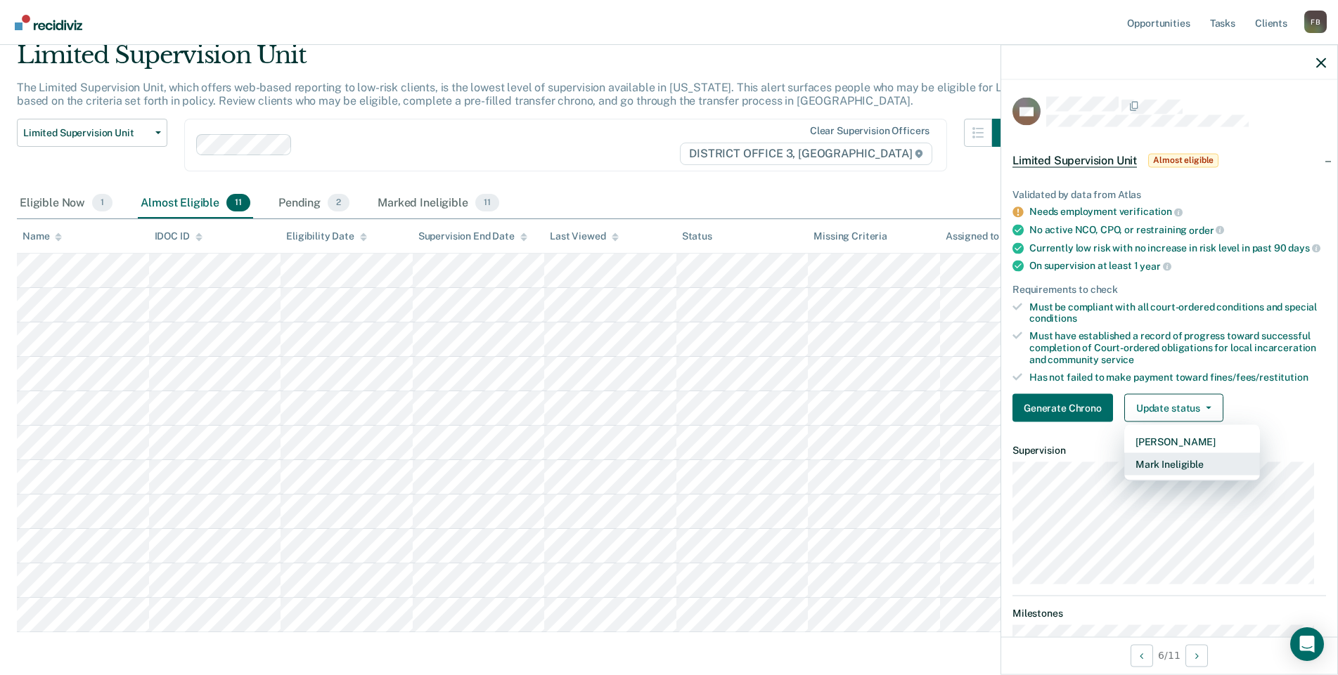
click at [1186, 476] on button "Mark Ineligible" at bounding box center [1192, 464] width 136 height 22
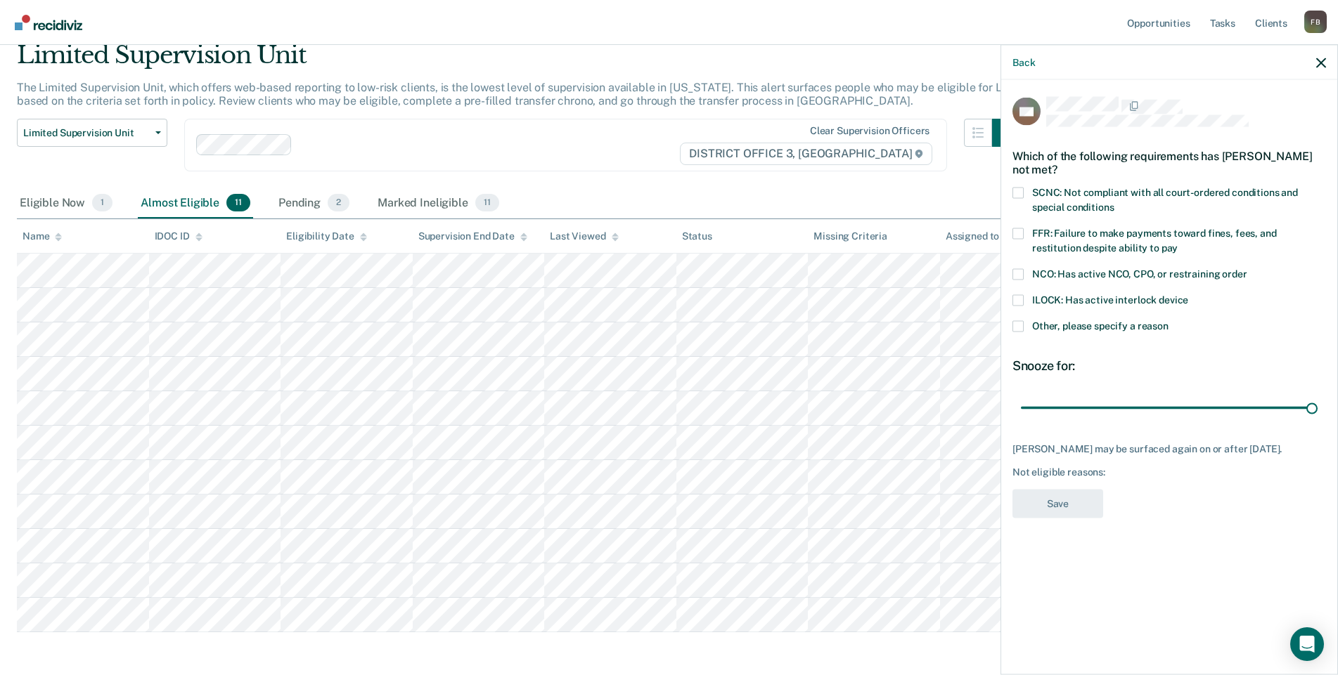
drag, startPoint x: 1122, startPoint y: 408, endPoint x: 1327, endPoint y: 418, distance: 205.4
type input "90"
click at [1317, 418] on input "range" at bounding box center [1169, 408] width 297 height 25
click at [1021, 330] on span at bounding box center [1017, 326] width 11 height 11
click at [1168, 321] on input "Other, please specify a reason" at bounding box center [1168, 321] width 0 height 0
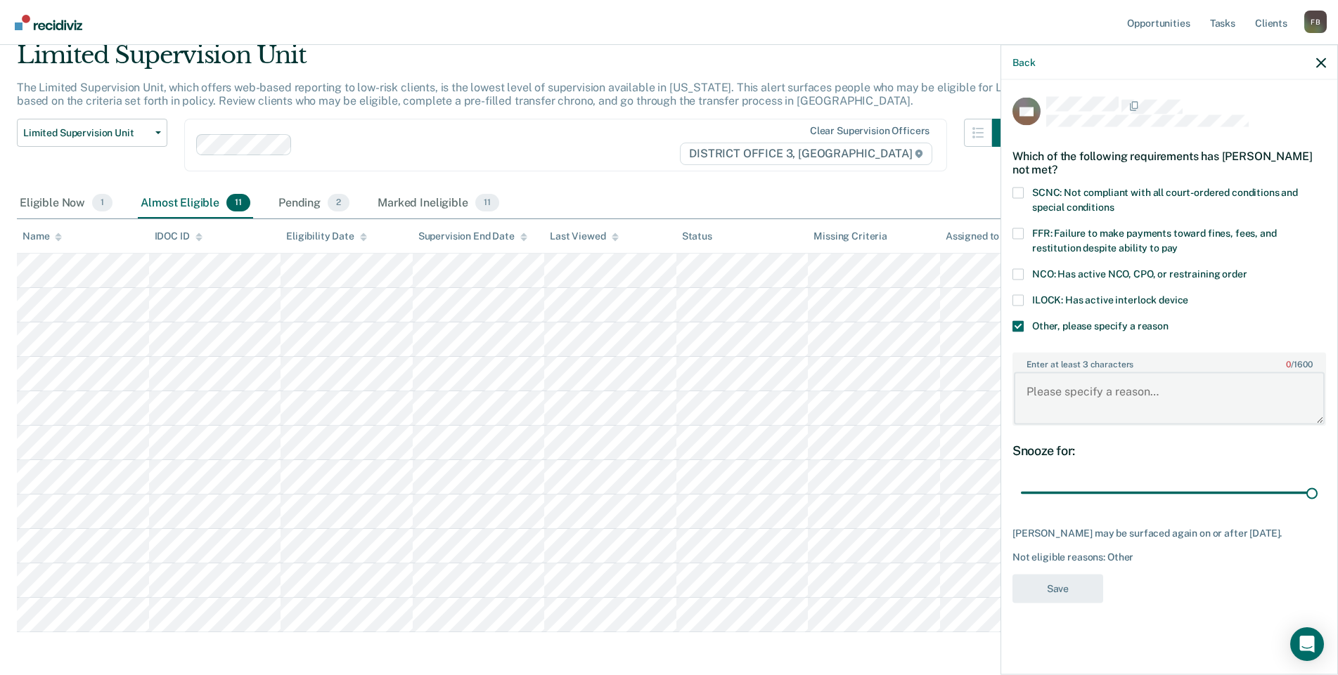
click at [1072, 388] on textarea "Enter at least 3 characters 0 / 1600" at bounding box center [1169, 399] width 311 height 52
type textarea "unemployed."
click at [1073, 585] on button "Save" at bounding box center [1057, 588] width 91 height 29
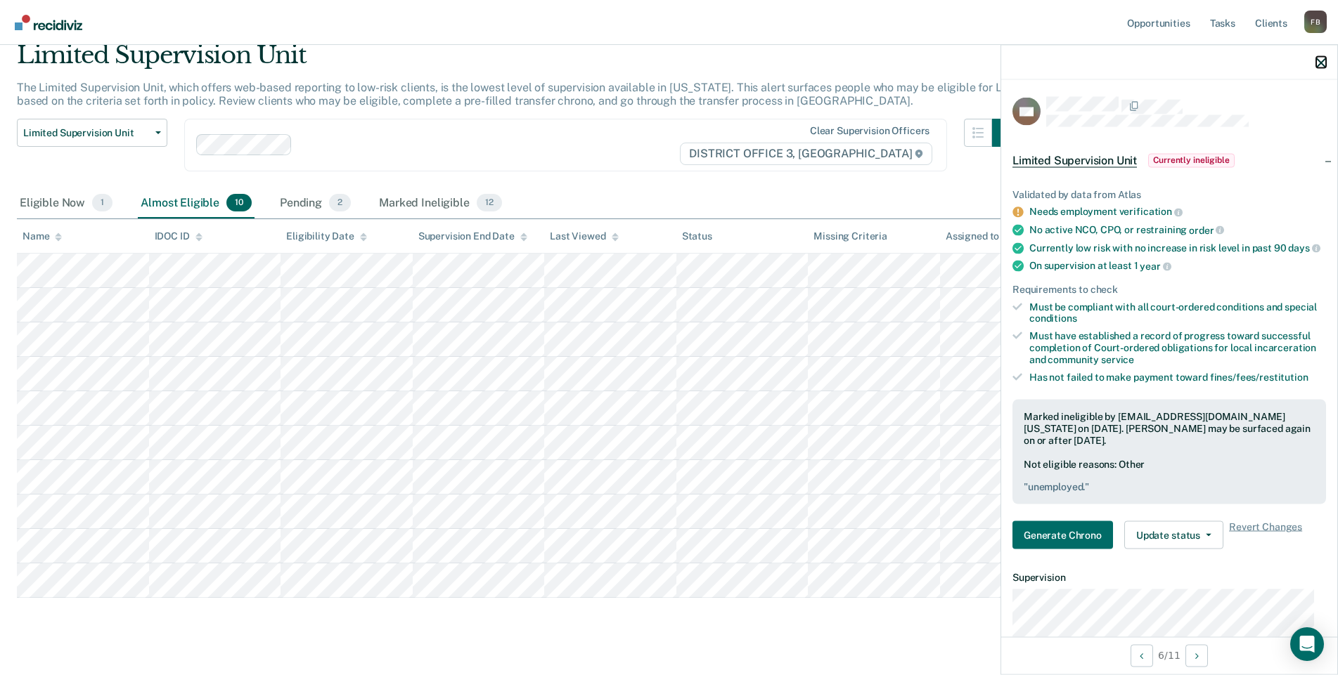
click at [1319, 60] on icon "button" at bounding box center [1321, 63] width 10 height 10
